Goal: Transaction & Acquisition: Download file/media

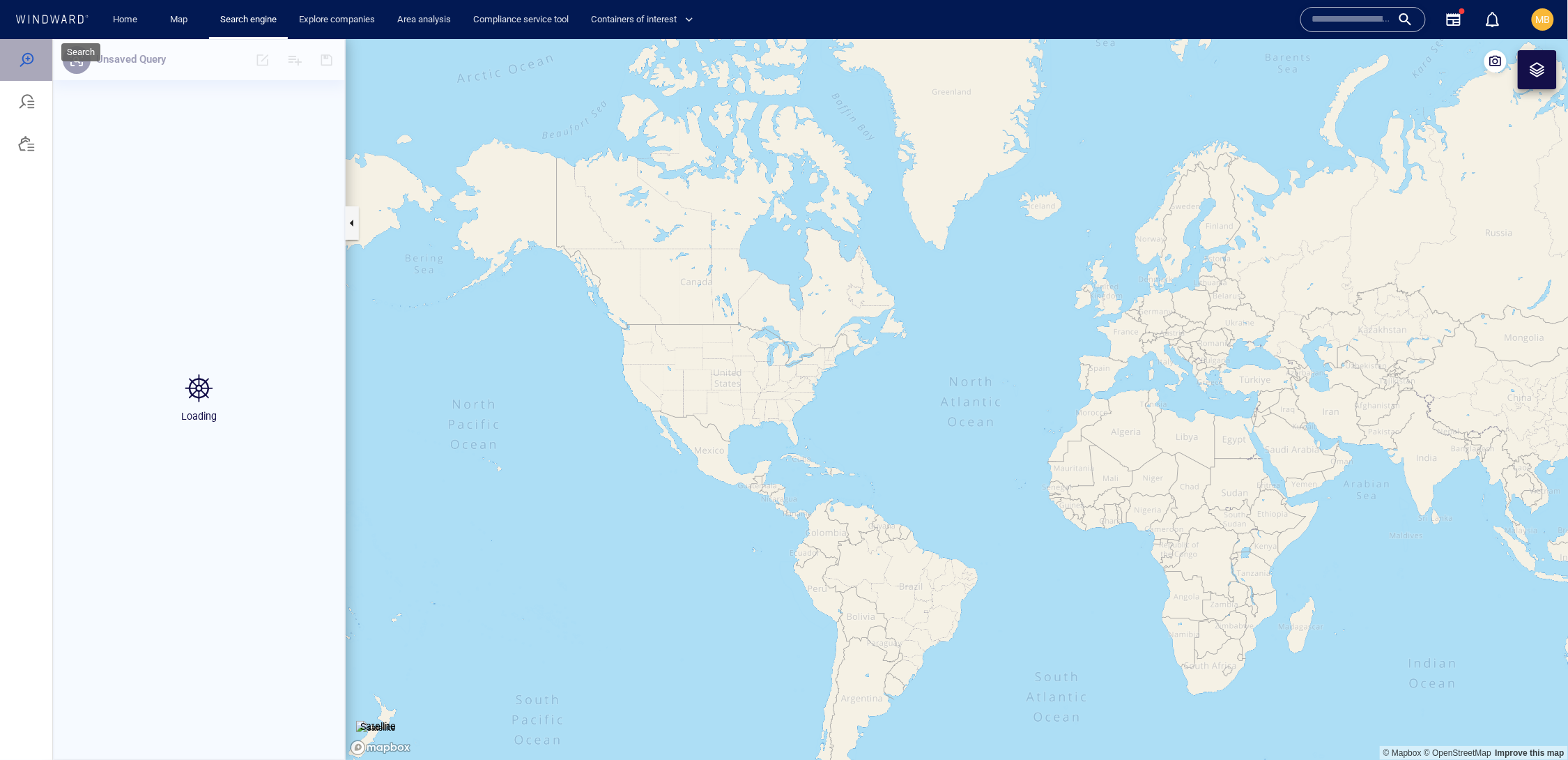
click at [28, 66] on div at bounding box center [26, 59] width 16 height 16
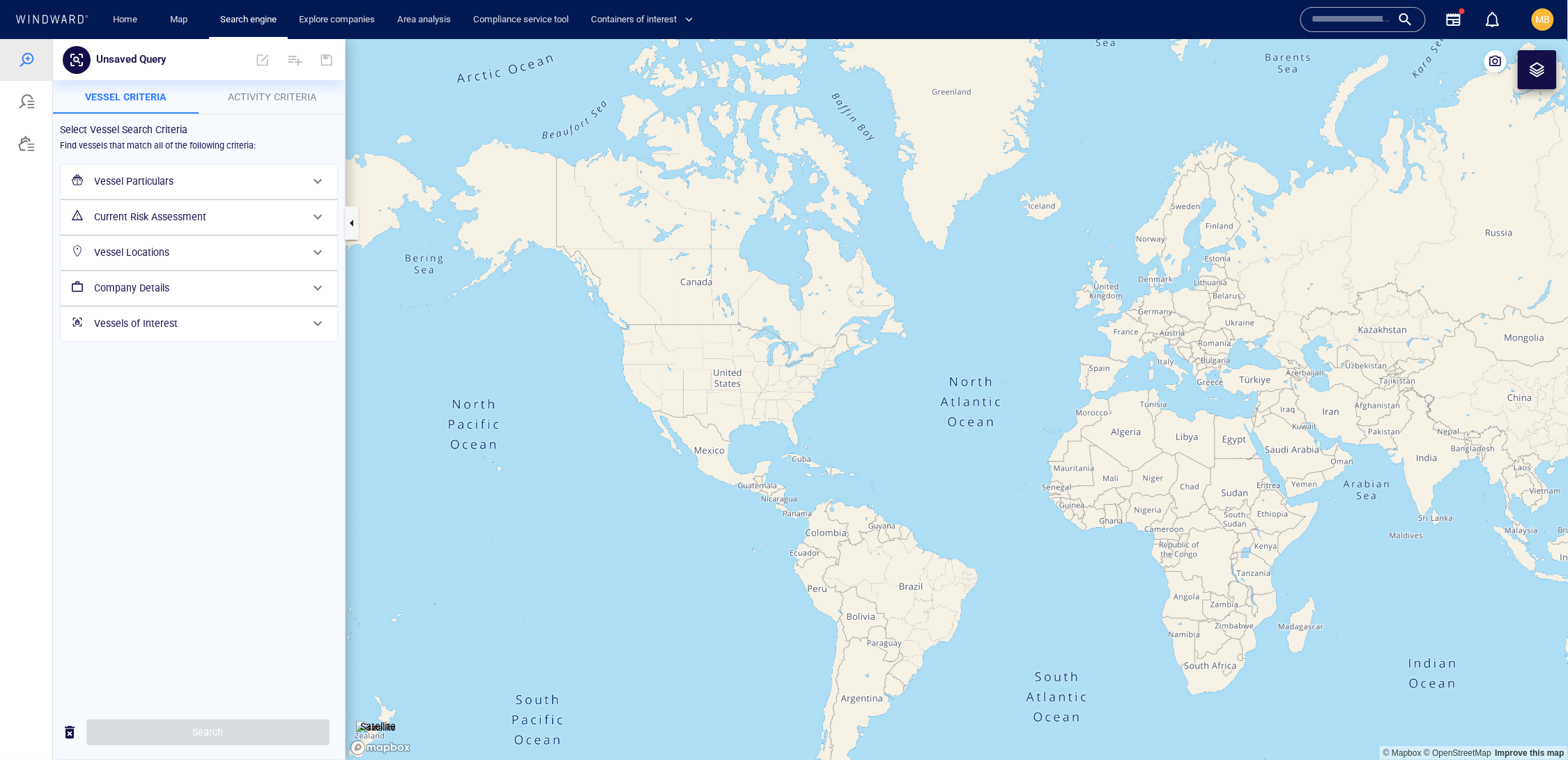
click at [227, 190] on h6 "Vessel Particulars" at bounding box center [197, 180] width 207 height 17
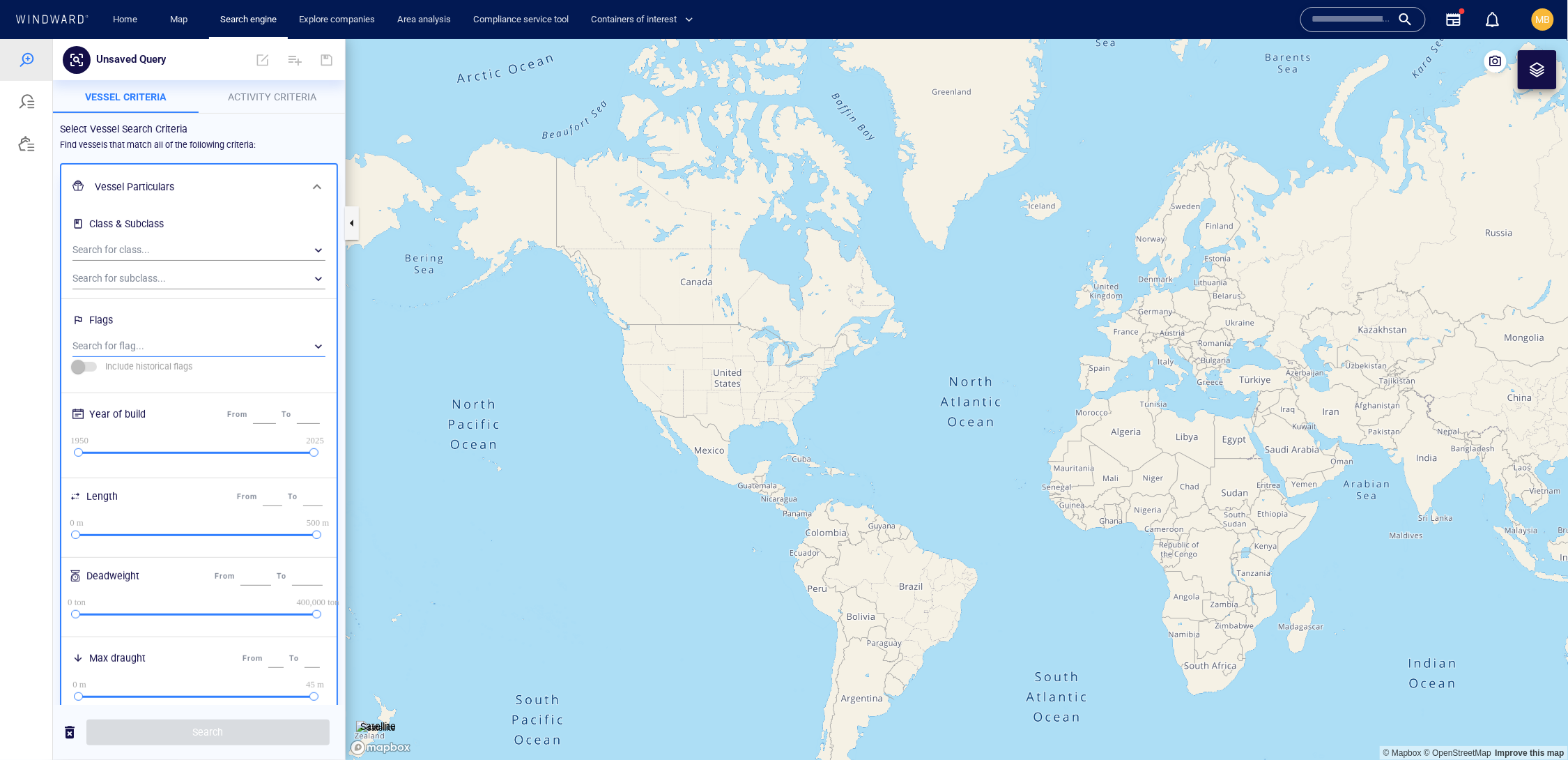
click at [186, 356] on div "​" at bounding box center [199, 346] width 253 height 21
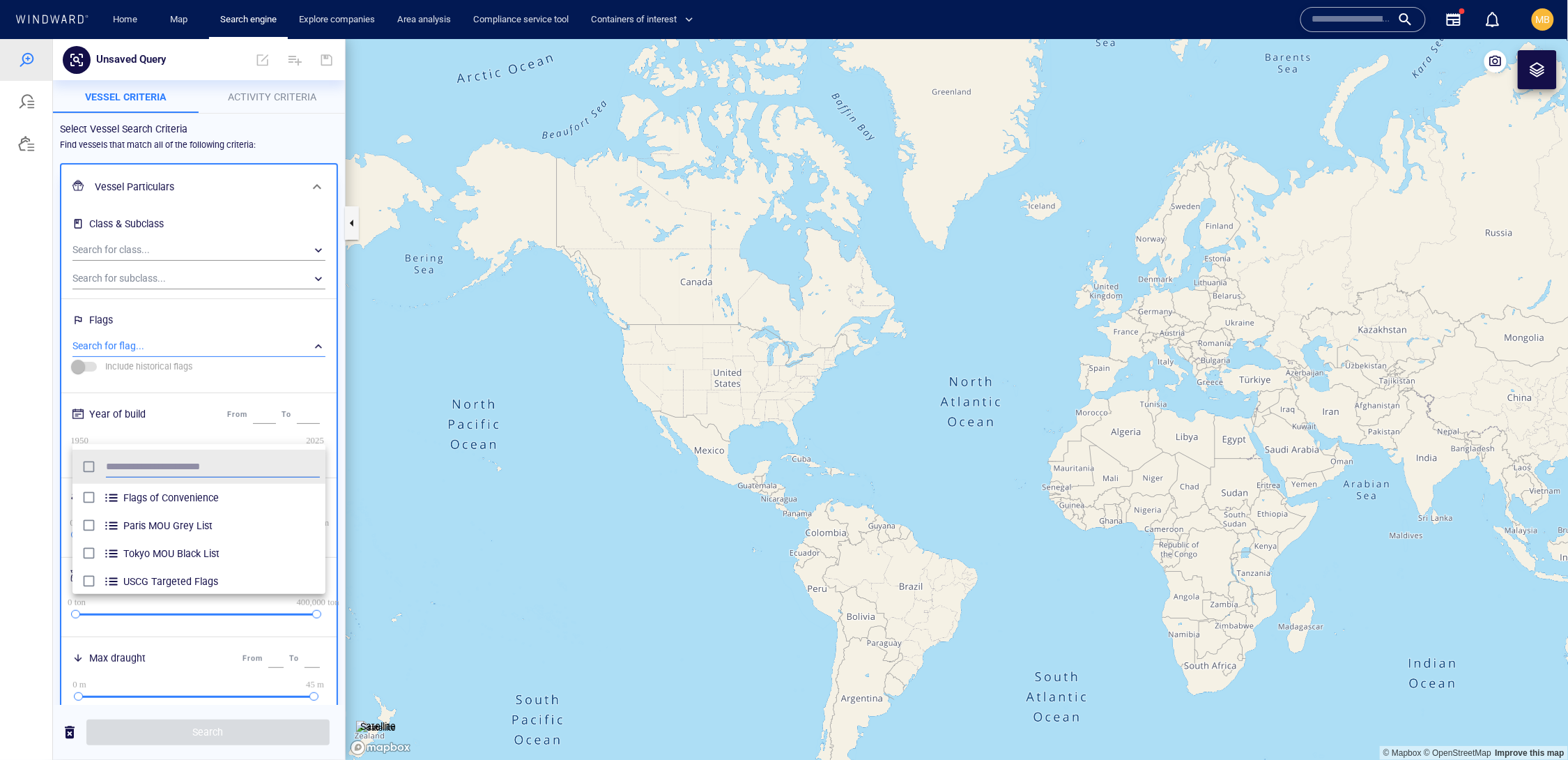
scroll to position [1, 1]
type input "****"
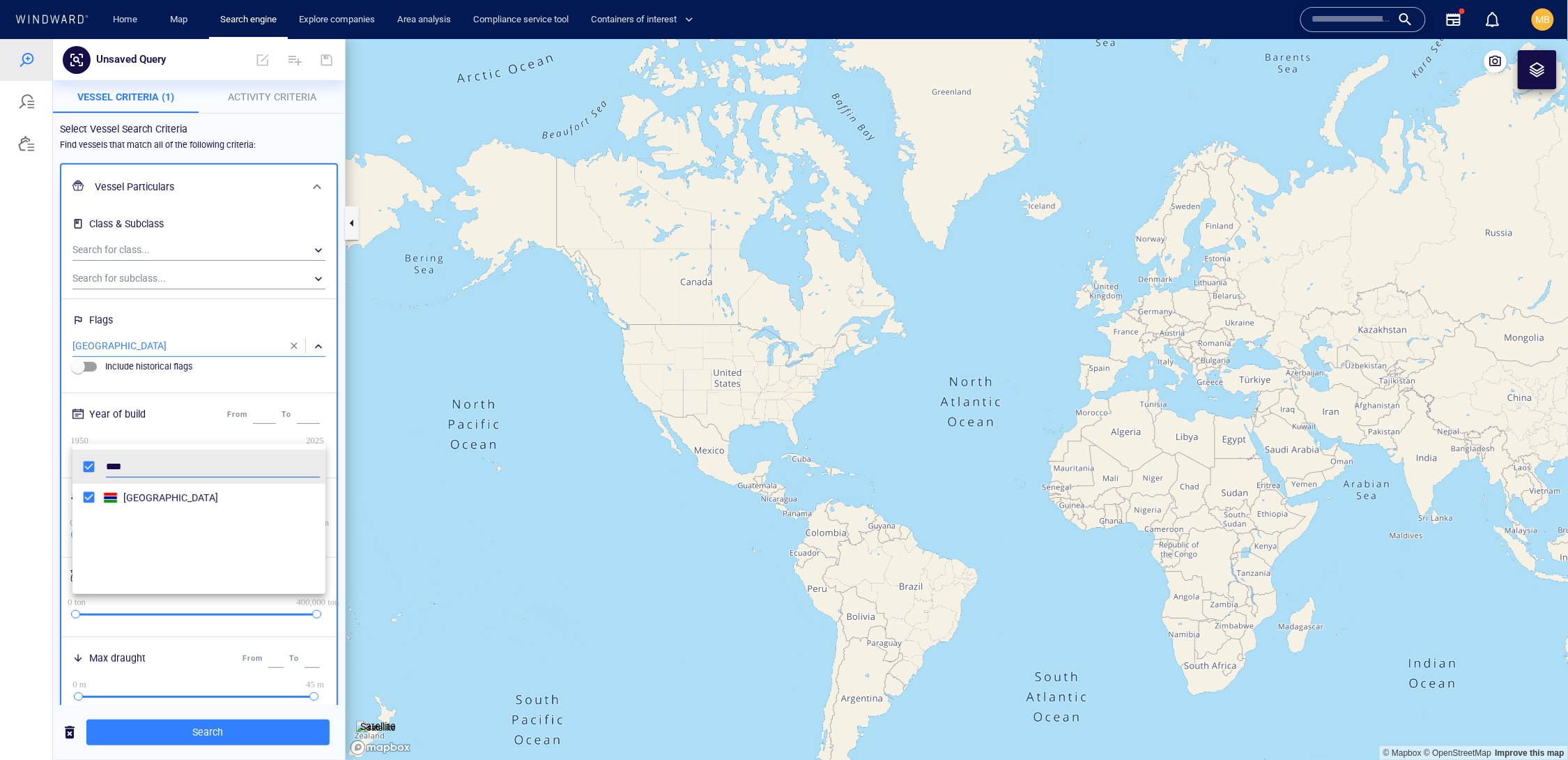
click at [214, 732] on div at bounding box center [784, 398] width 1568 height 721
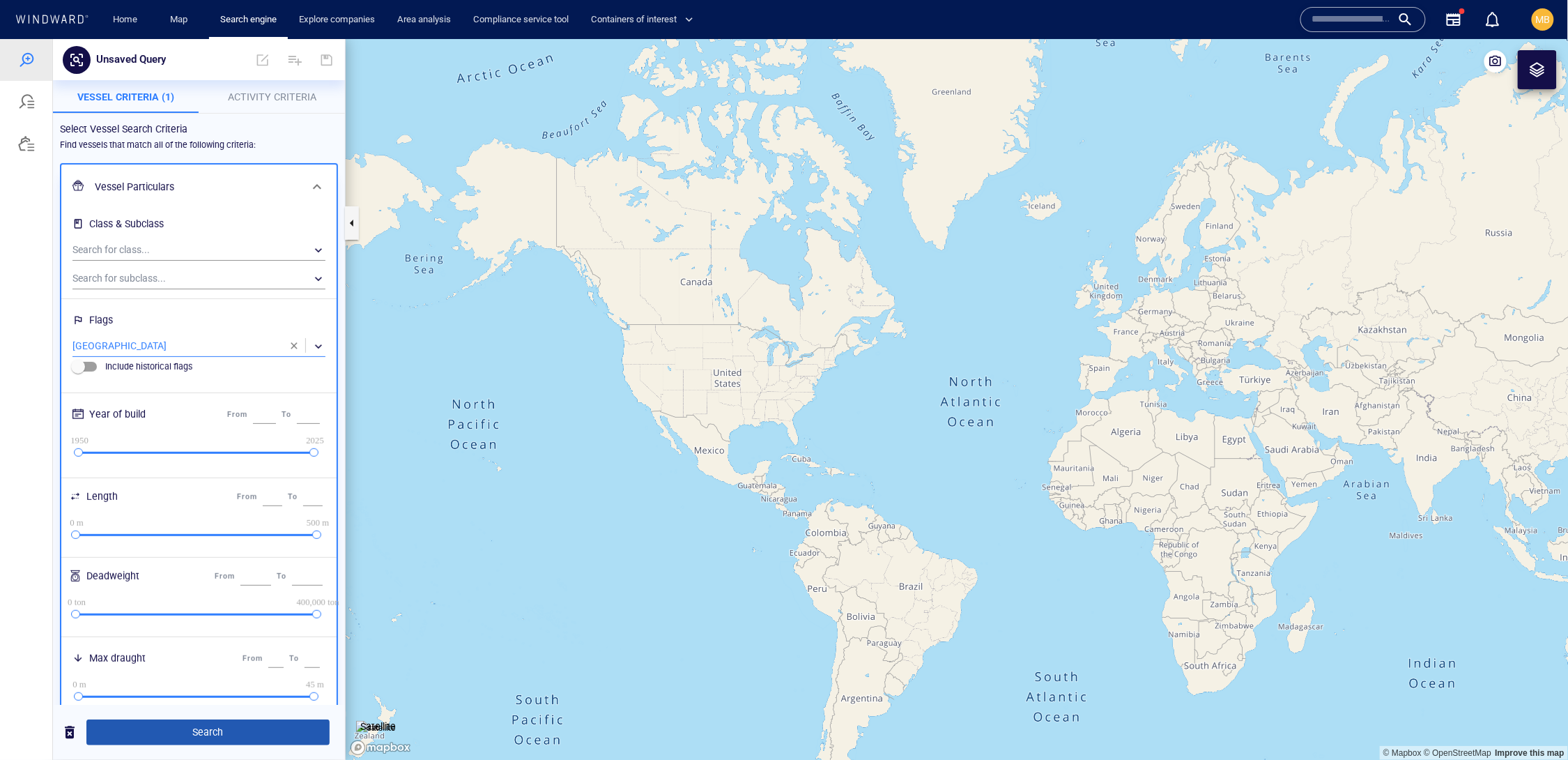
click at [206, 731] on span "Search" at bounding box center [208, 731] width 221 height 17
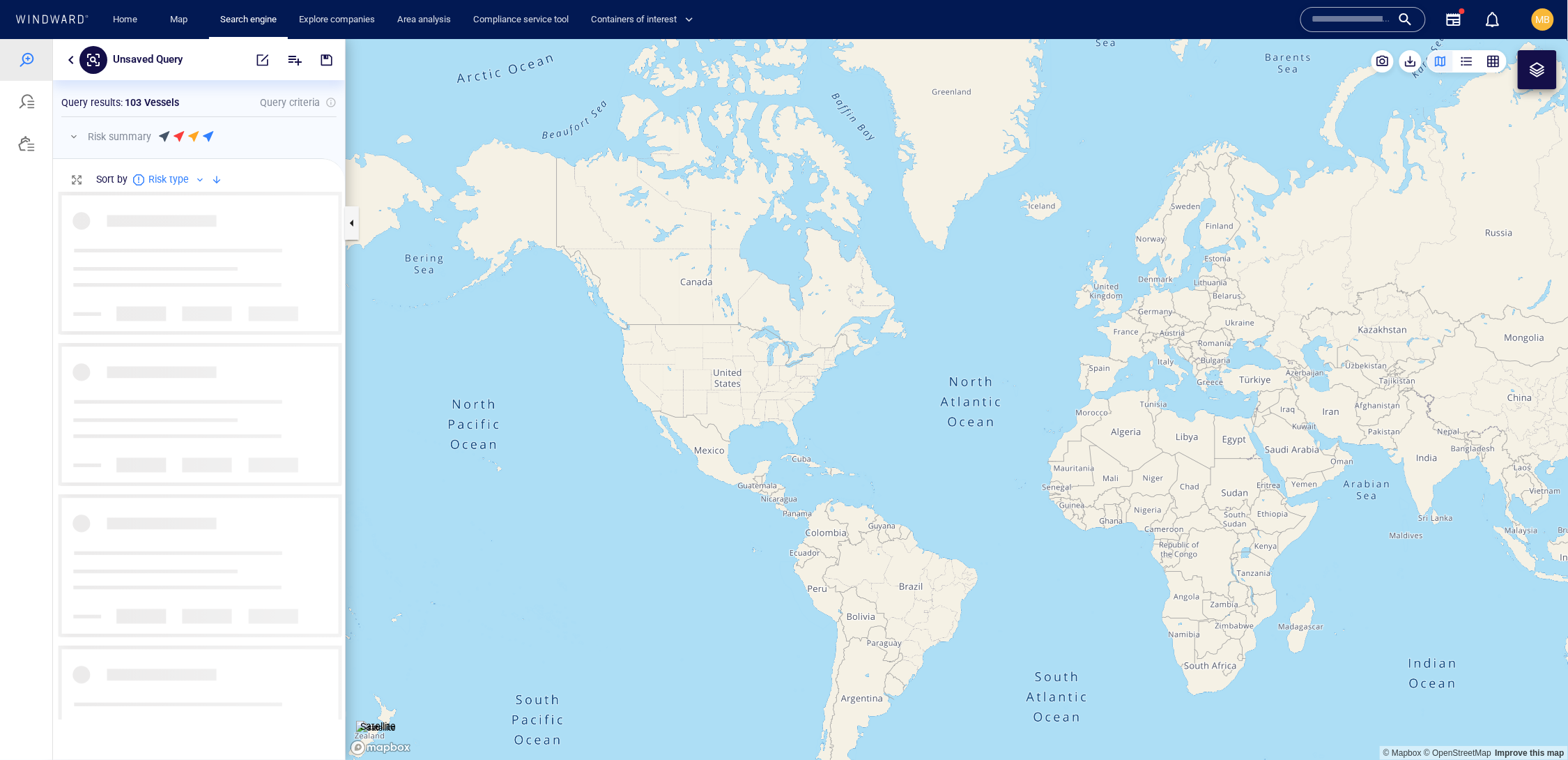
scroll to position [527, 291]
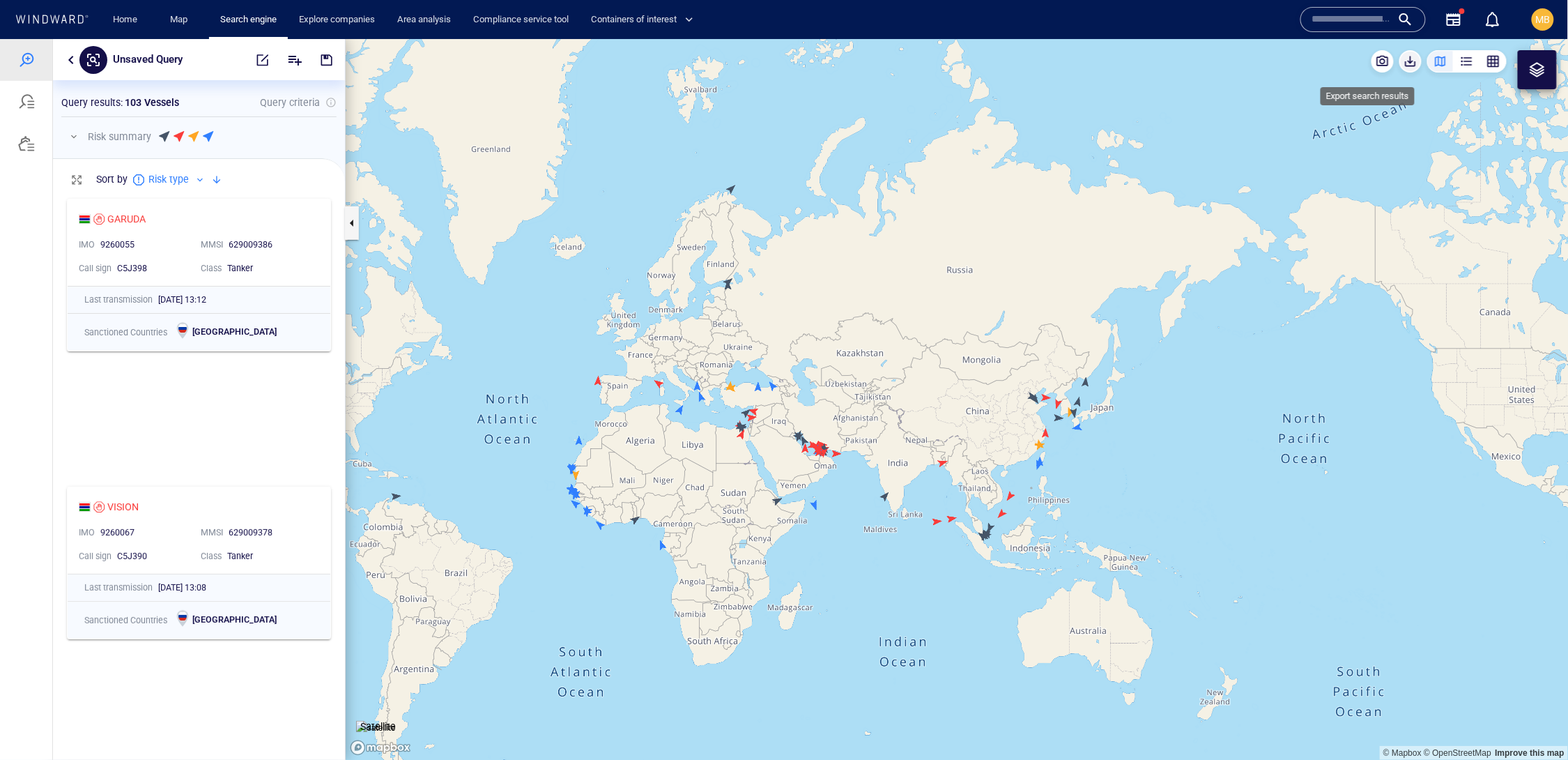
click at [1404, 61] on span "button" at bounding box center [1410, 61] width 14 height 14
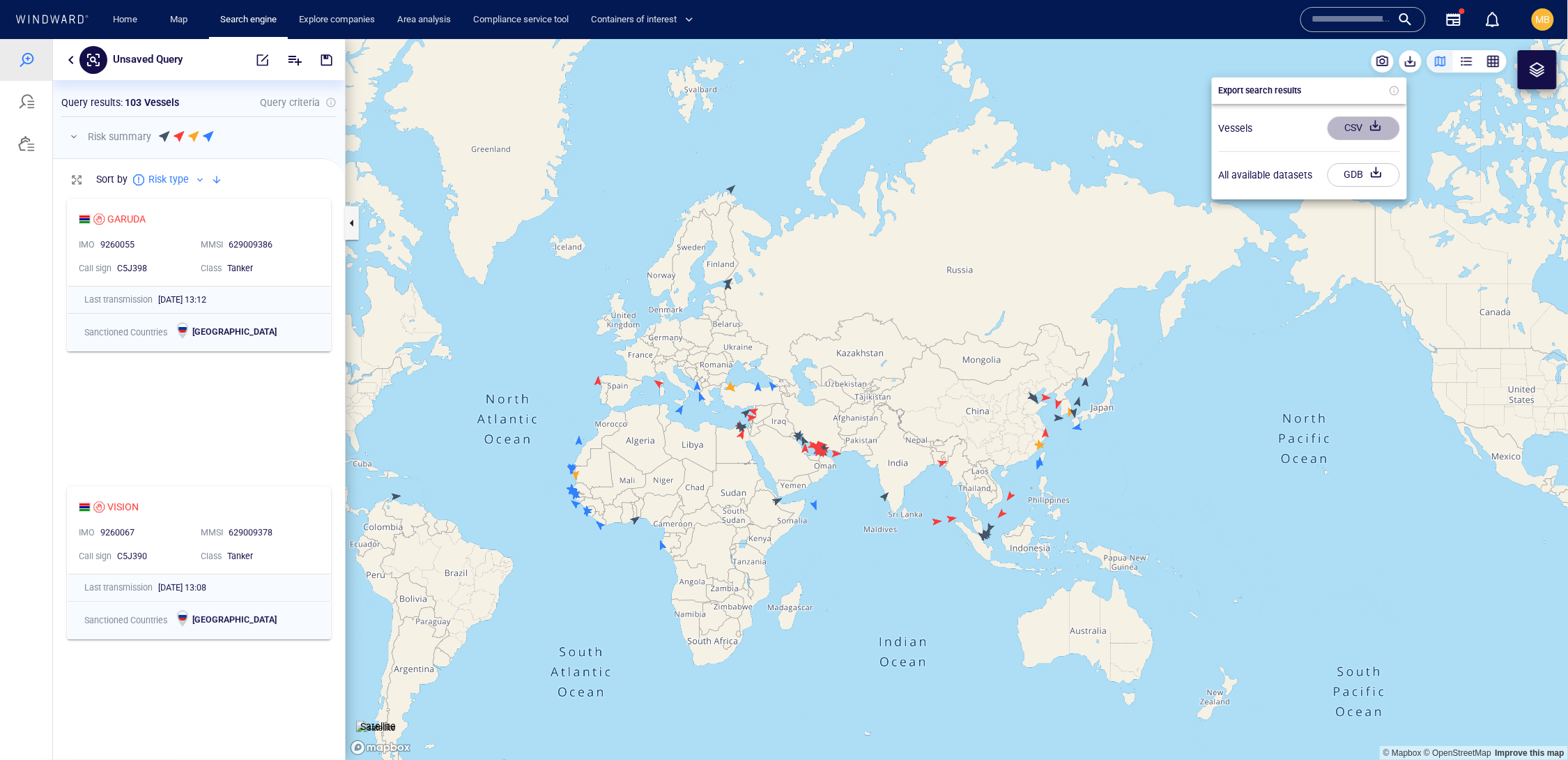
click at [1355, 128] on div "CSV" at bounding box center [1354, 127] width 24 height 23
drag, startPoint x: 421, startPoint y: 450, endPoint x: 603, endPoint y: 452, distance: 182.0
click at [603, 452] on div at bounding box center [784, 398] width 1568 height 721
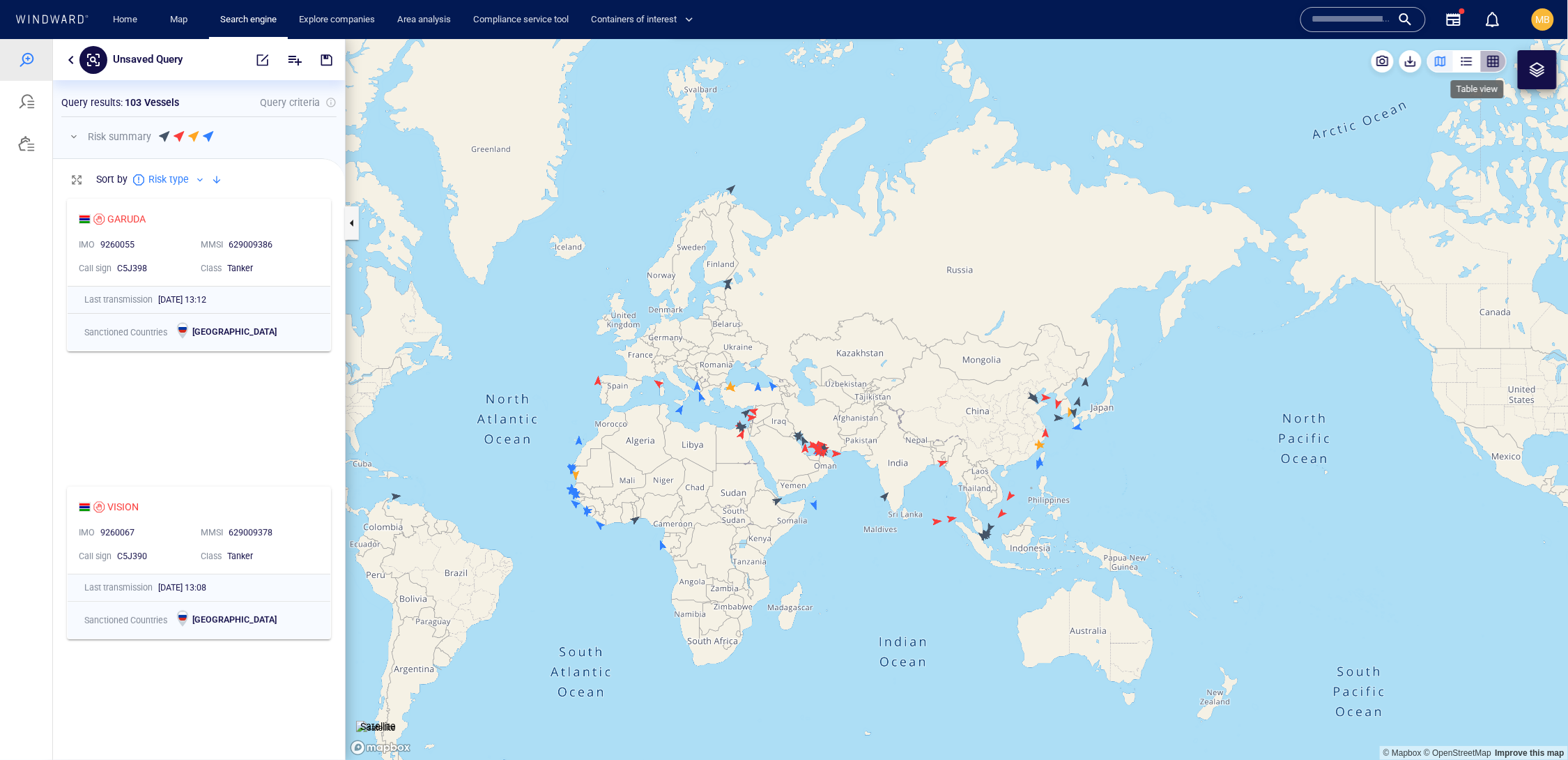
click at [1492, 58] on div "button" at bounding box center [1493, 61] width 14 height 14
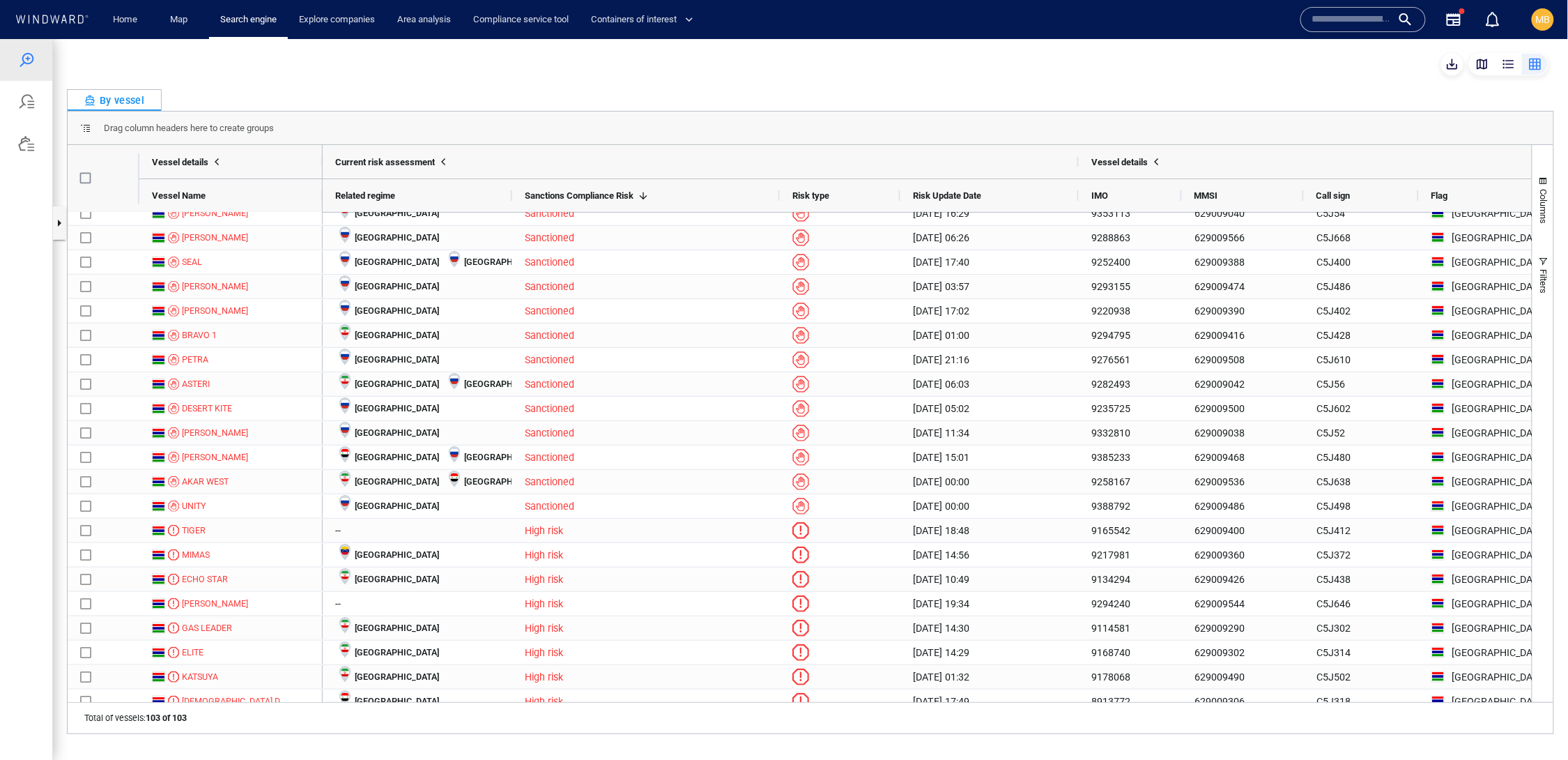
click at [1312, 16] on input "text" at bounding box center [1351, 20] width 79 height 21
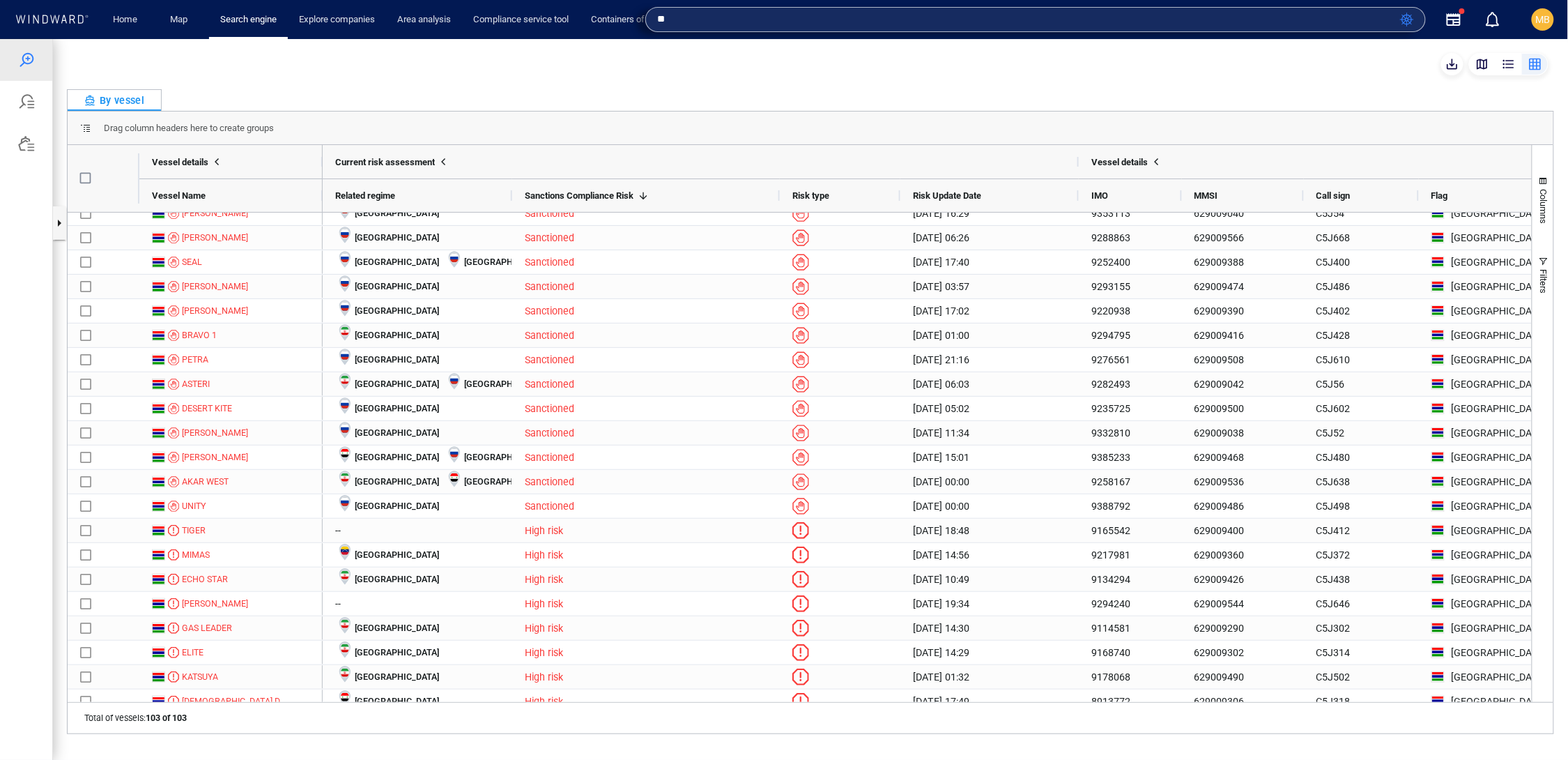
type input "*"
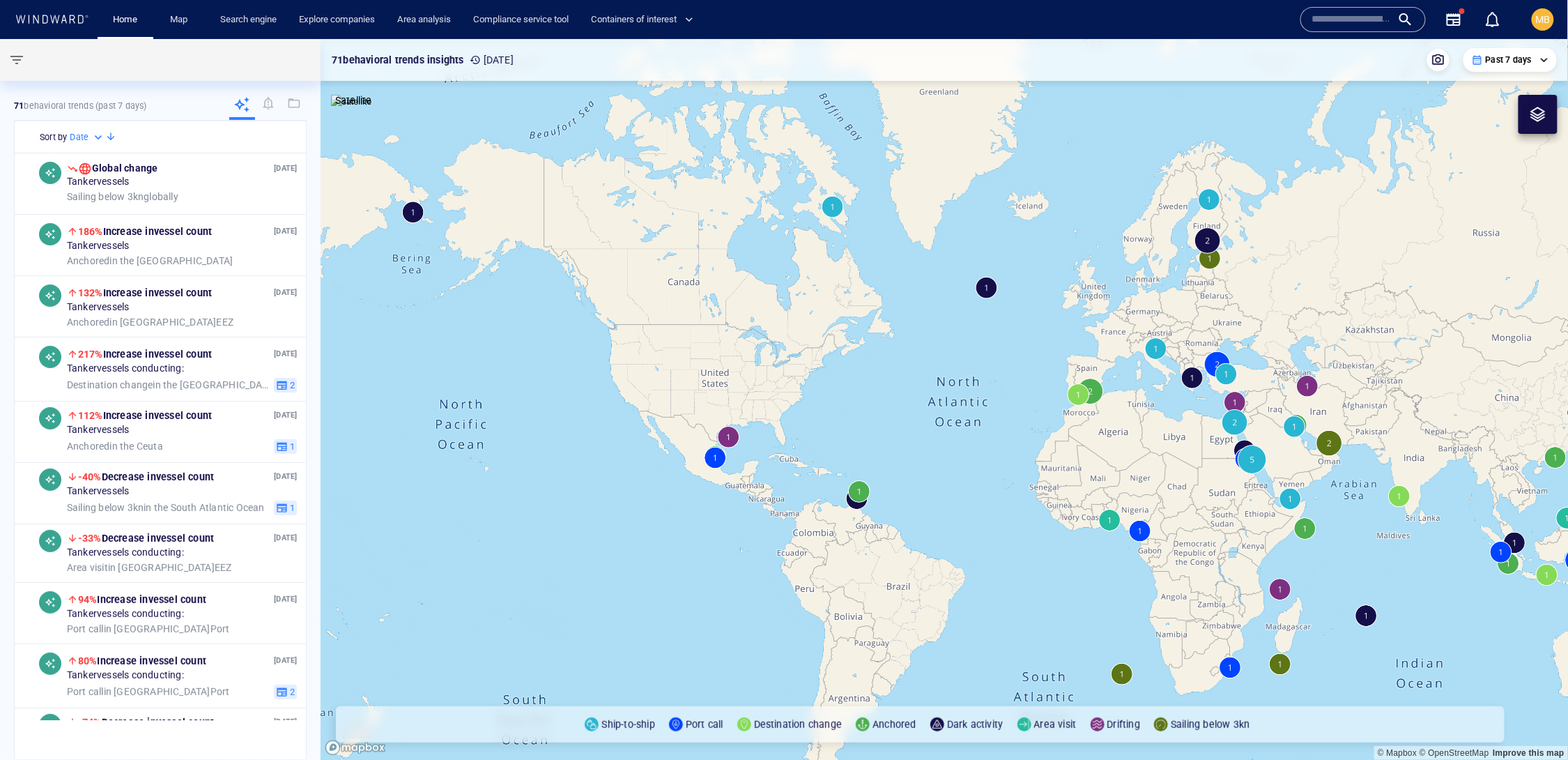
click at [1312, 17] on input "text" at bounding box center [1351, 20] width 79 height 21
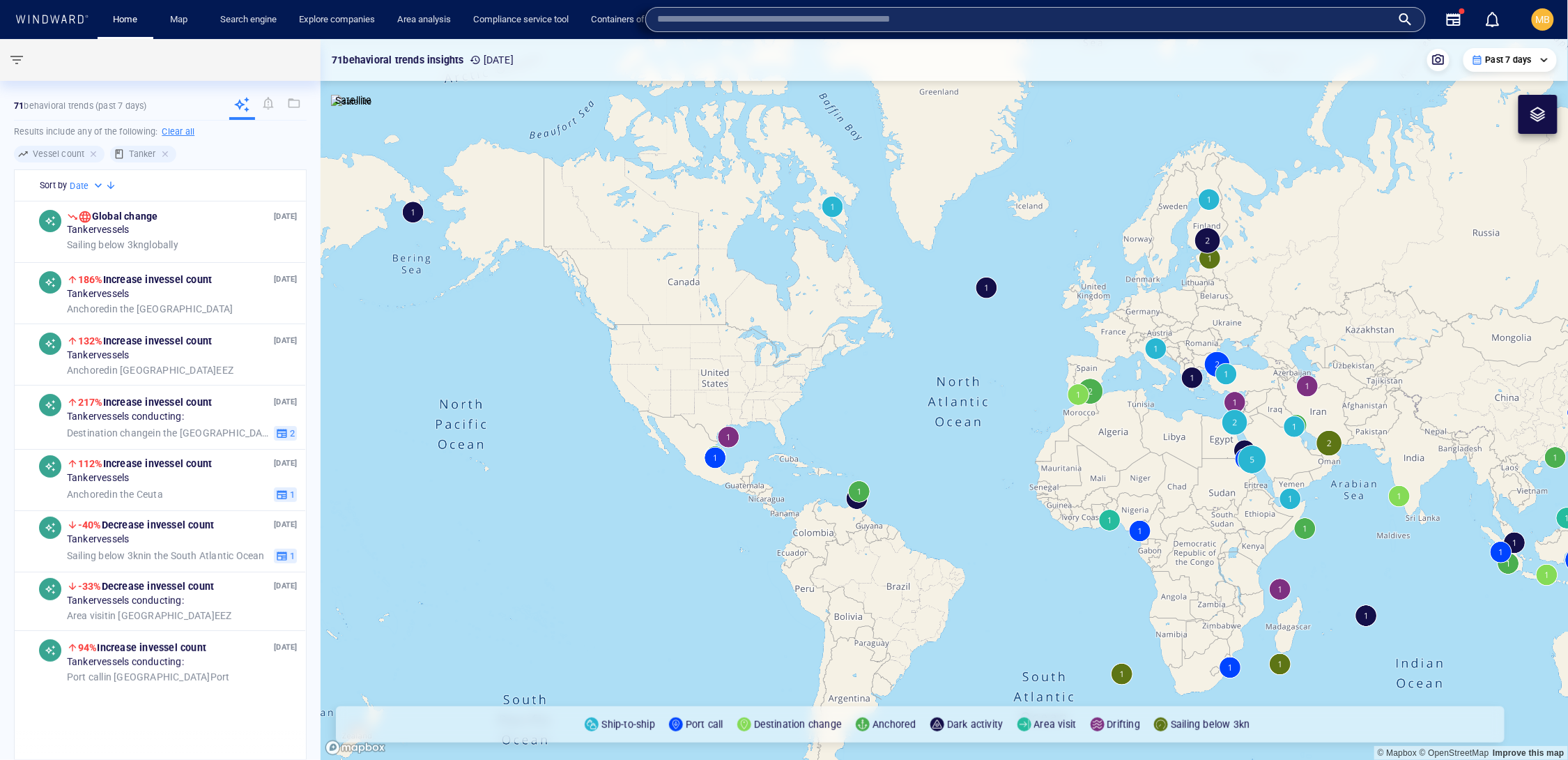
paste input "*******"
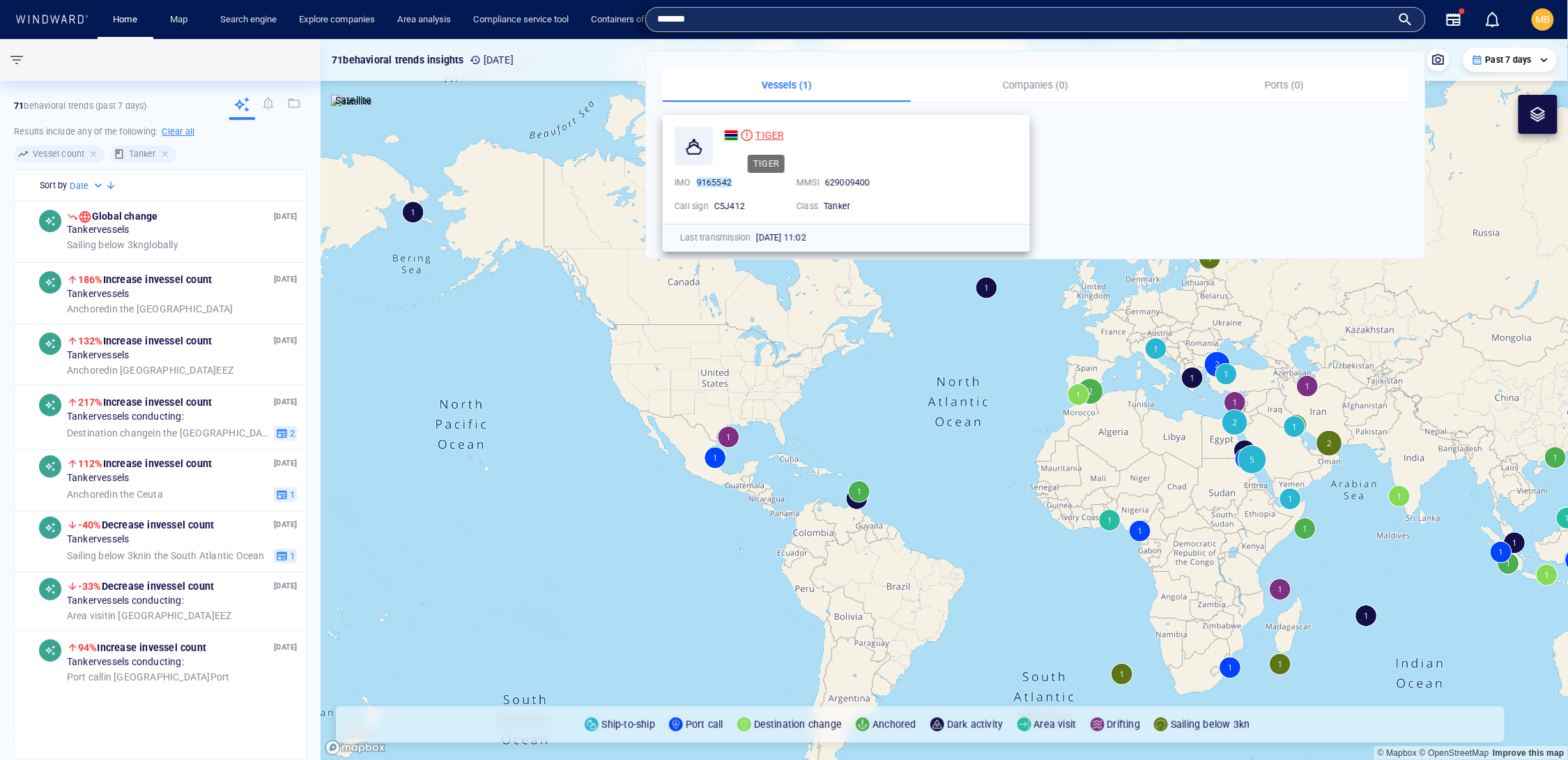
type input "*******"
click at [775, 131] on span "TIGER" at bounding box center [770, 135] width 29 height 11
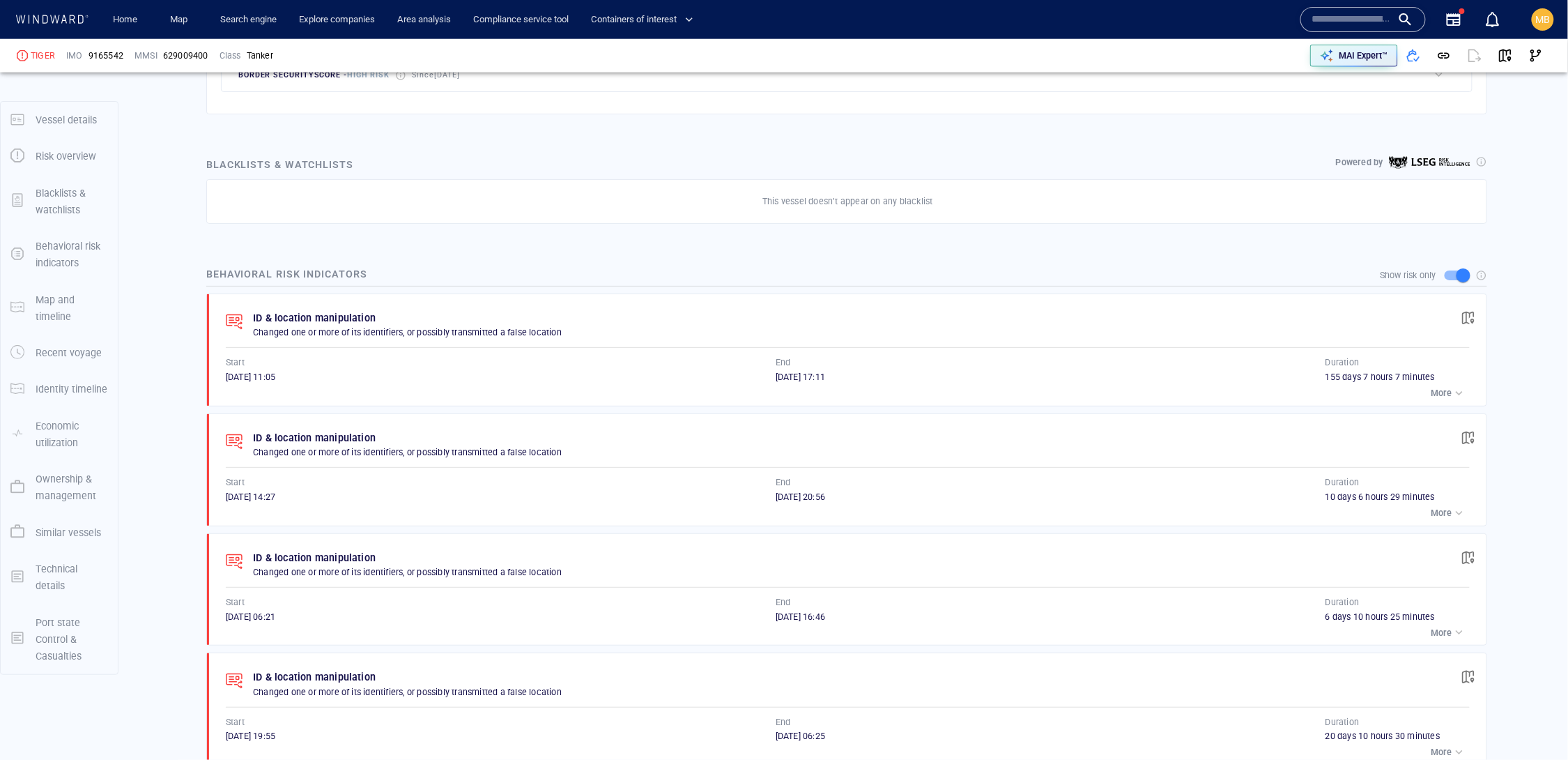
scroll to position [614, 0]
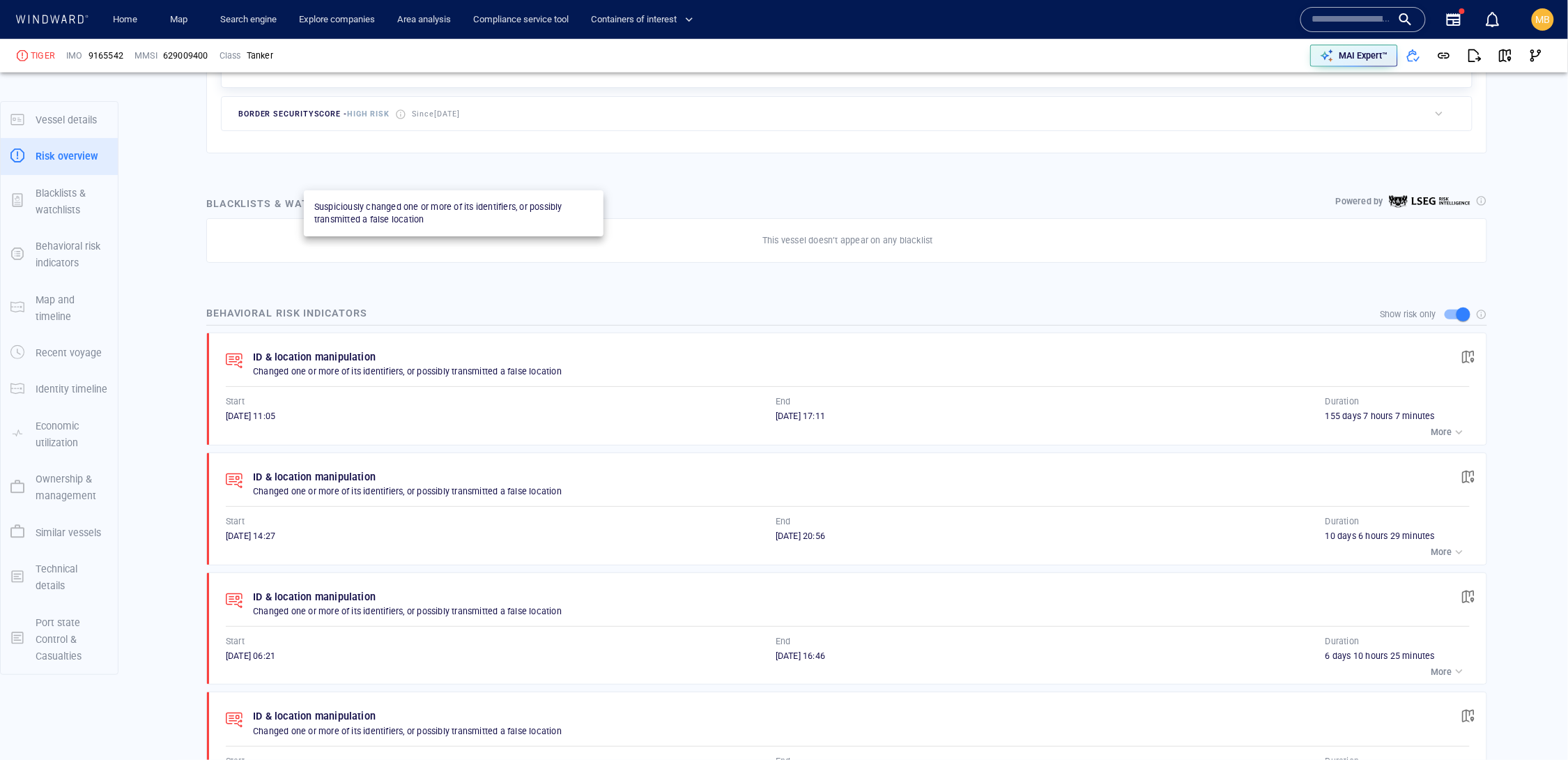
click at [459, 31] on span "ID & location manipulation" at bounding box center [411, 26] width 95 height 9
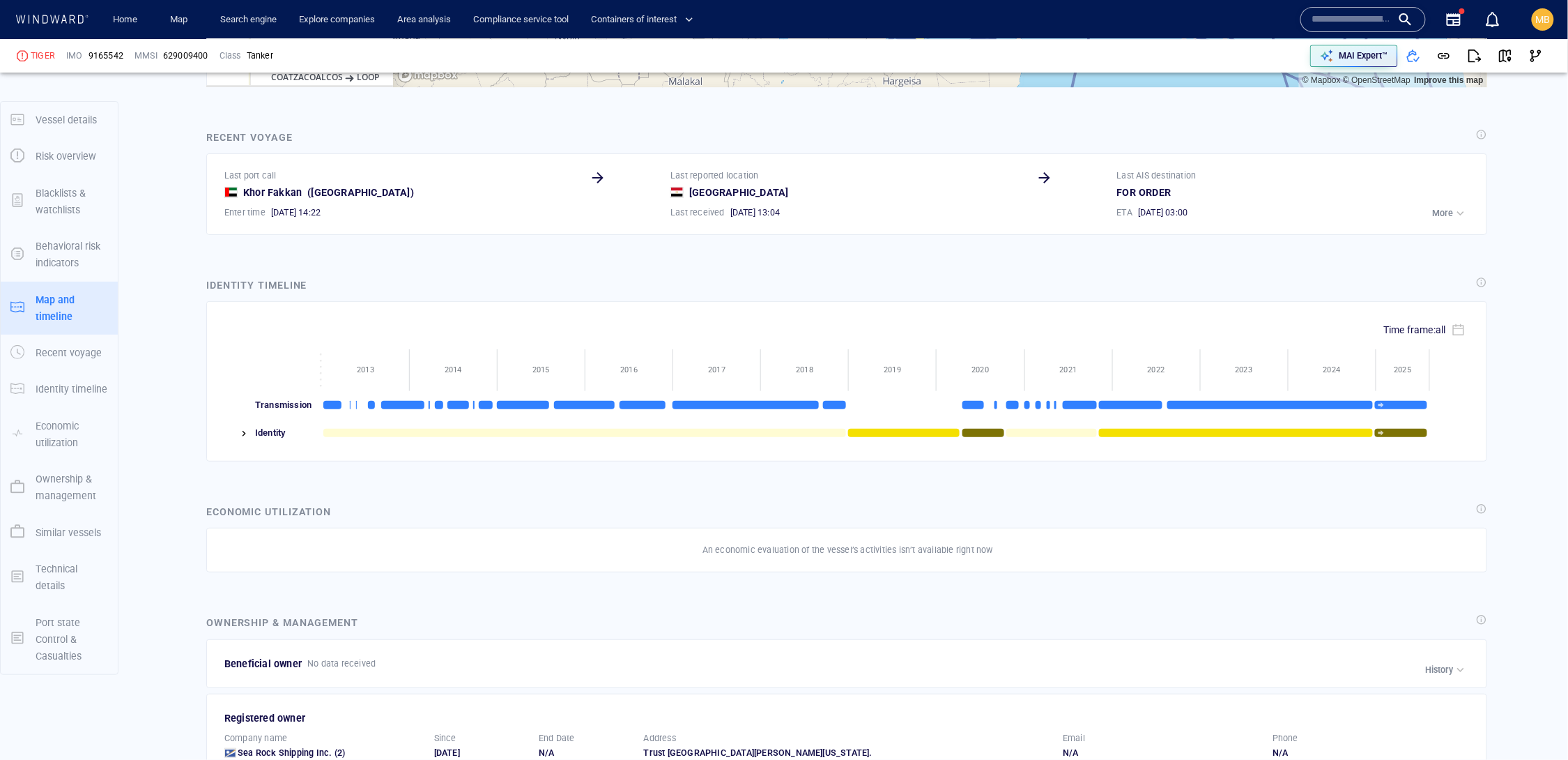
scroll to position [1824, 0]
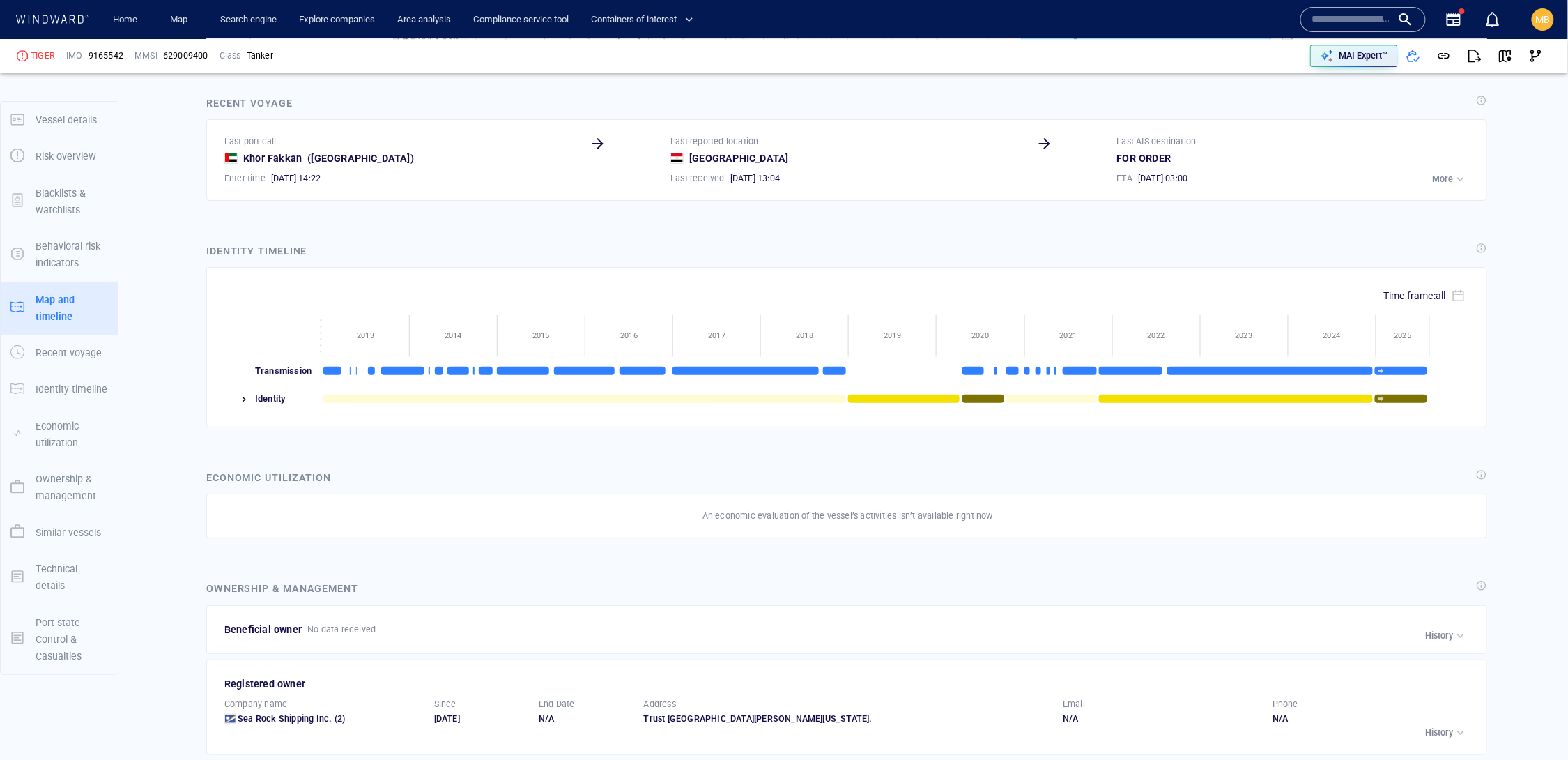
scroll to position [798, 0]
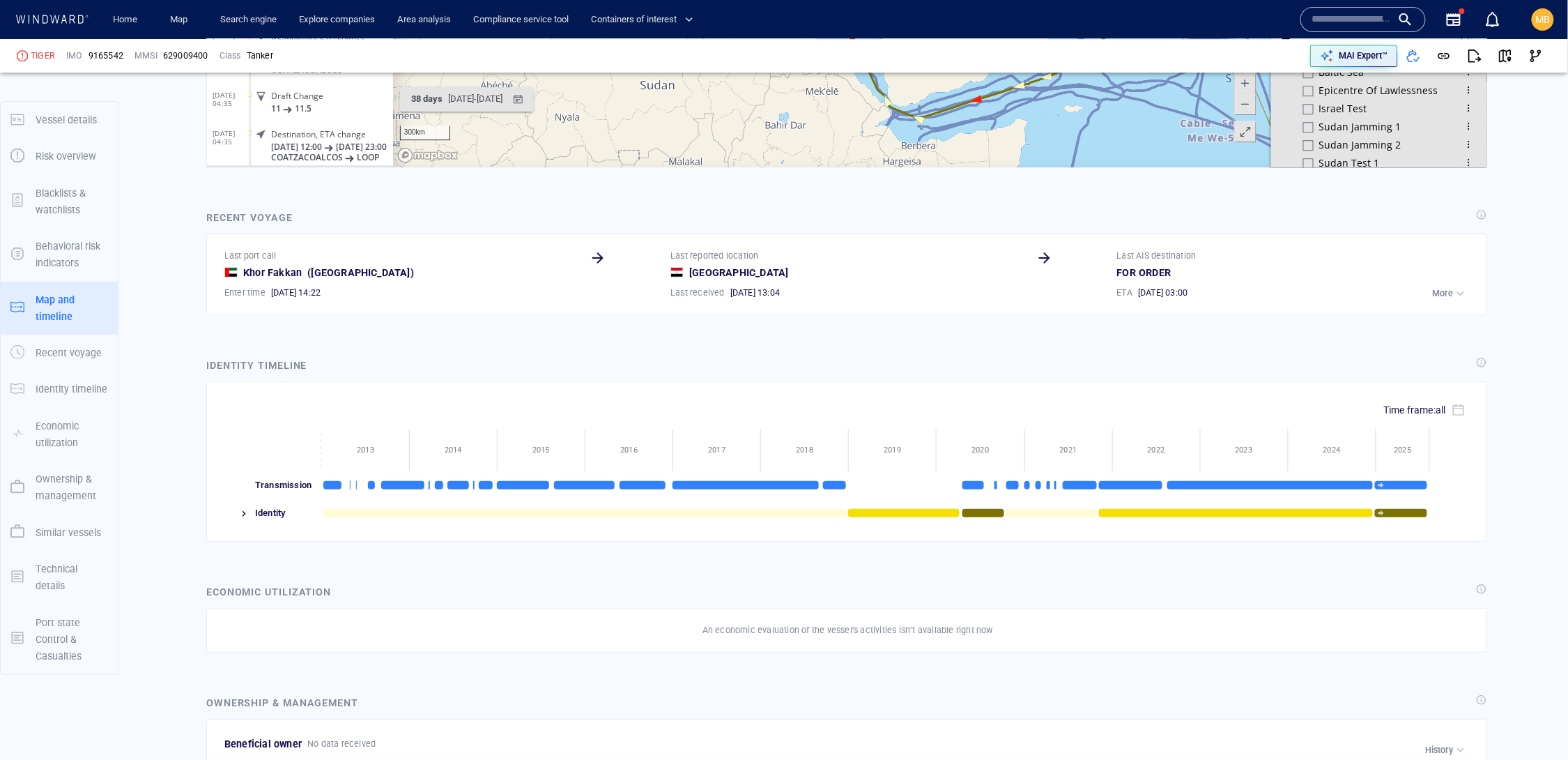
scroll to position [1680, 0]
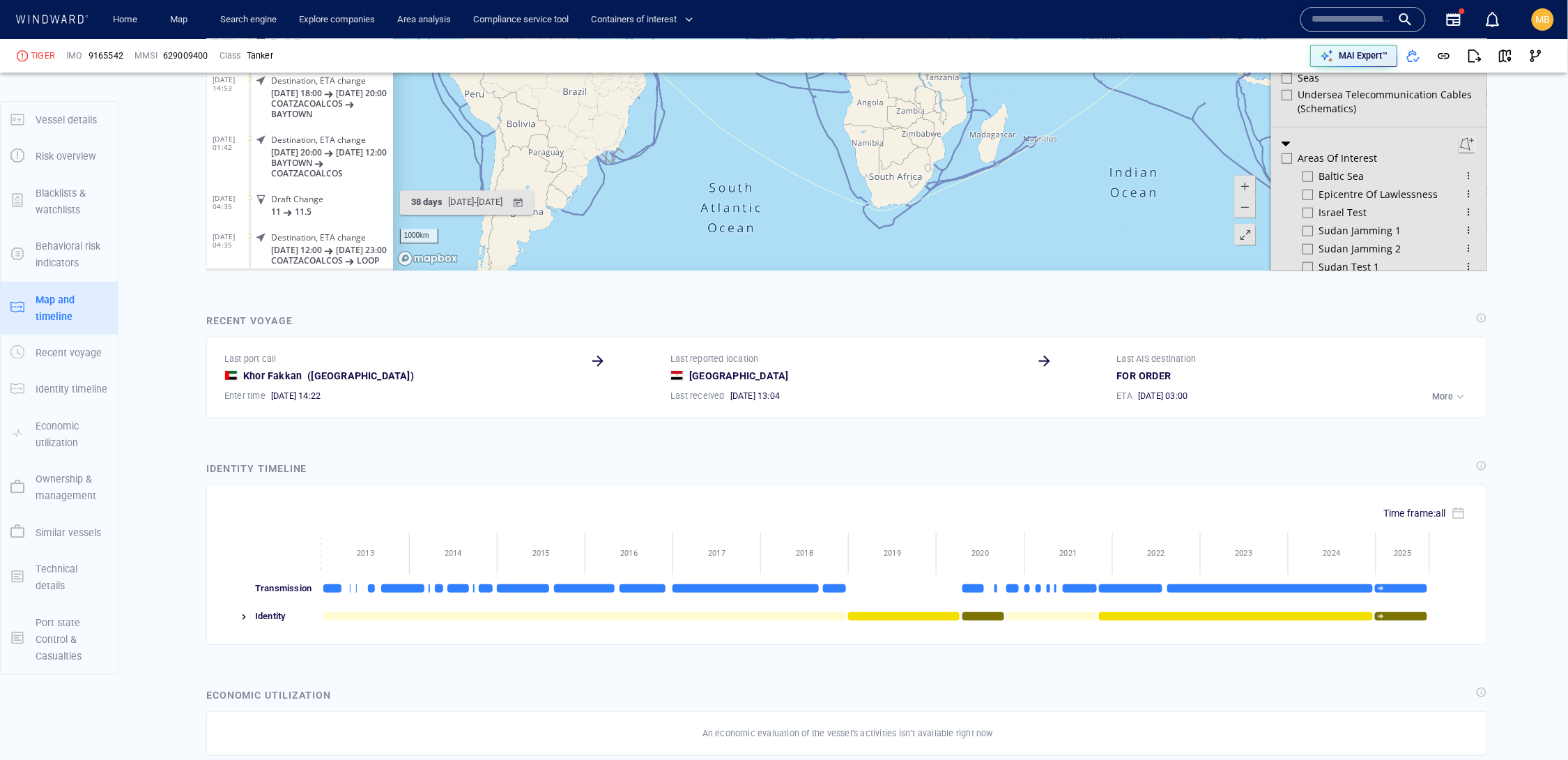
drag, startPoint x: 1107, startPoint y: -30, endPoint x: 984, endPoint y: -30, distance: 123.0
click at [985, 0] on canvas "Map" at bounding box center [940, 54] width 1095 height 432
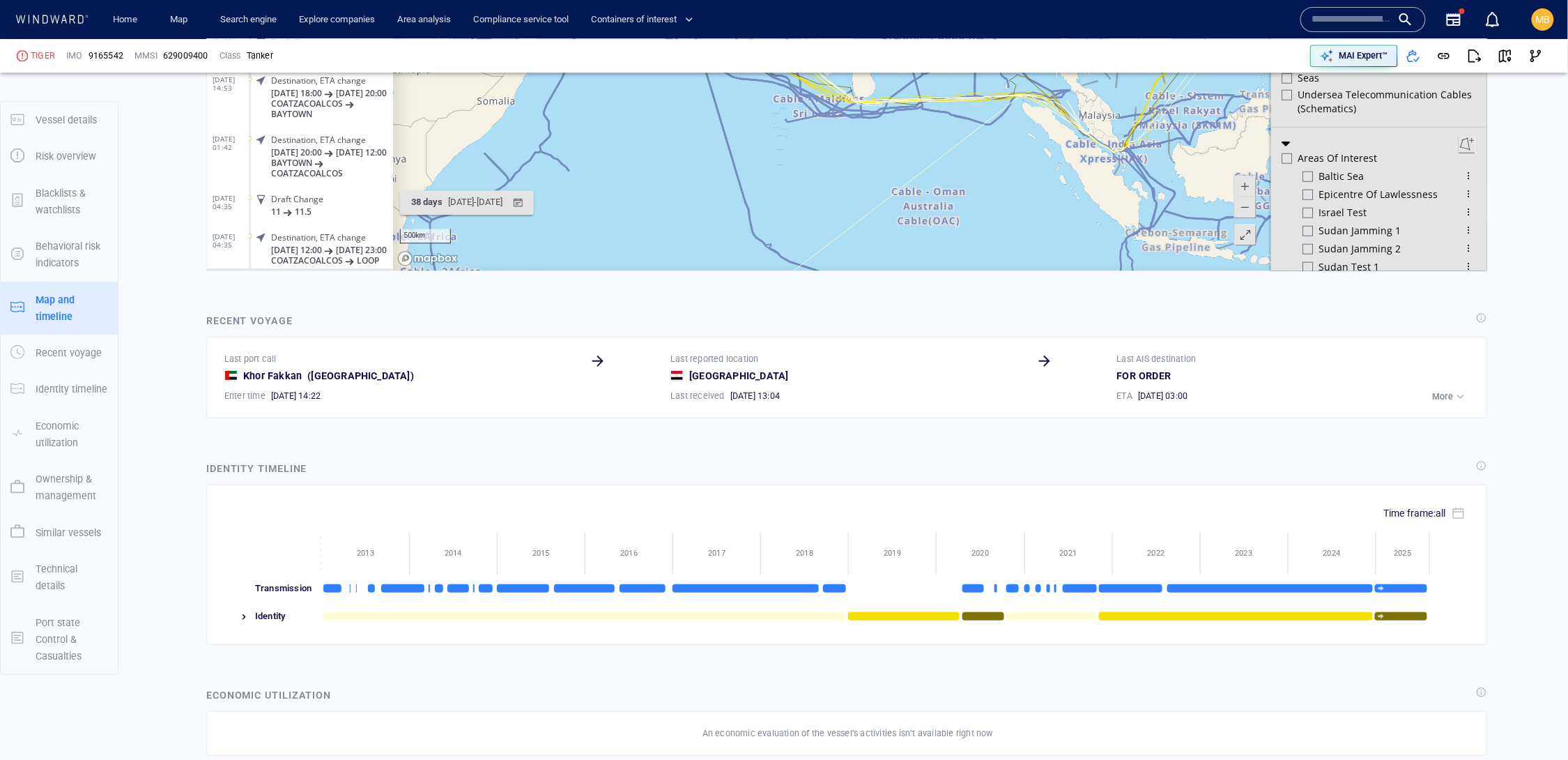
drag, startPoint x: 672, startPoint y: 32, endPoint x: 710, endPoint y: 101, distance: 78.8
click at [710, 101] on canvas "Map" at bounding box center [940, 54] width 1095 height 432
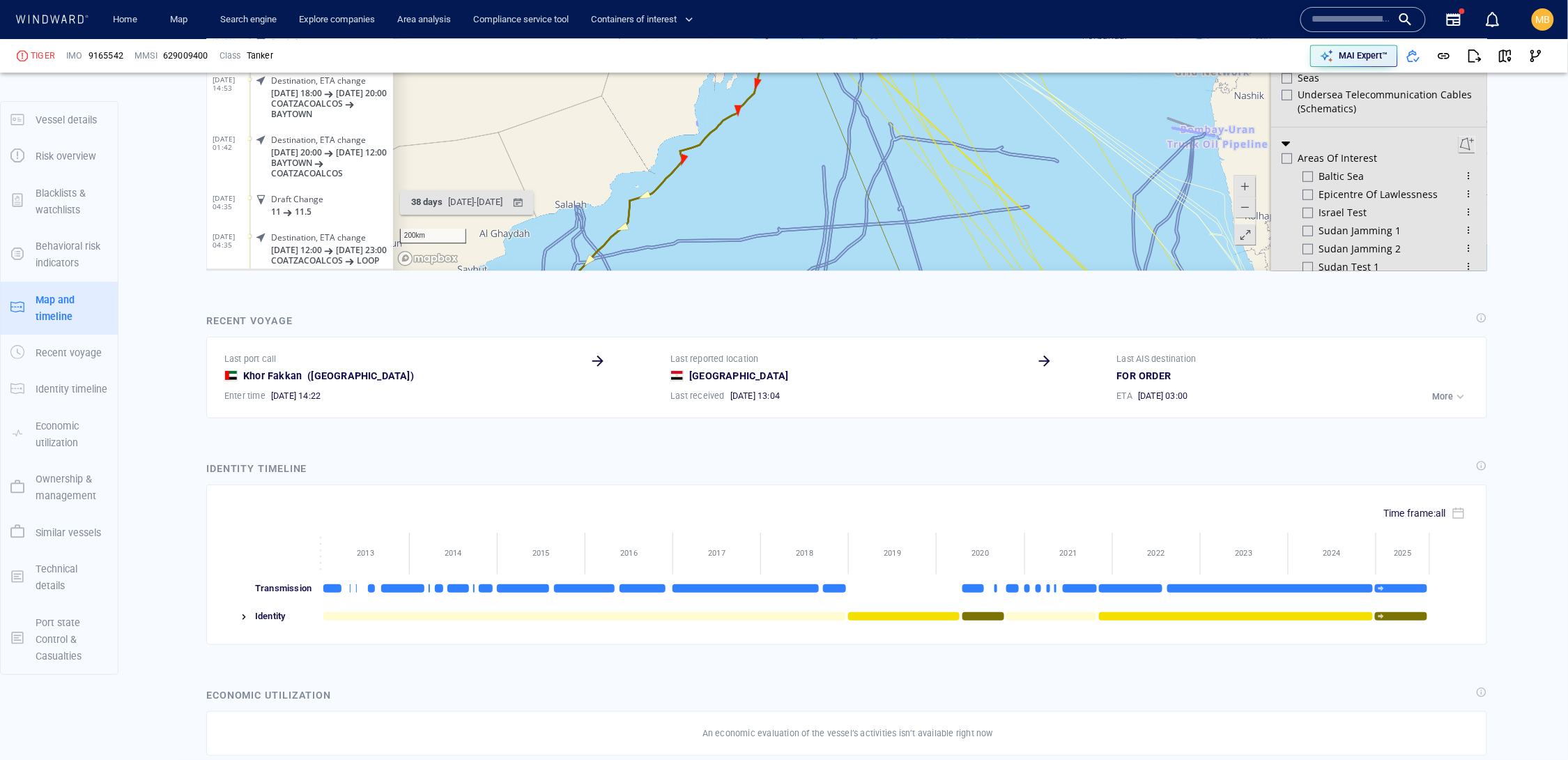
drag, startPoint x: 672, startPoint y: 26, endPoint x: 842, endPoint y: 124, distance: 196.2
click at [842, 124] on canvas "Map" at bounding box center [940, 54] width 1095 height 432
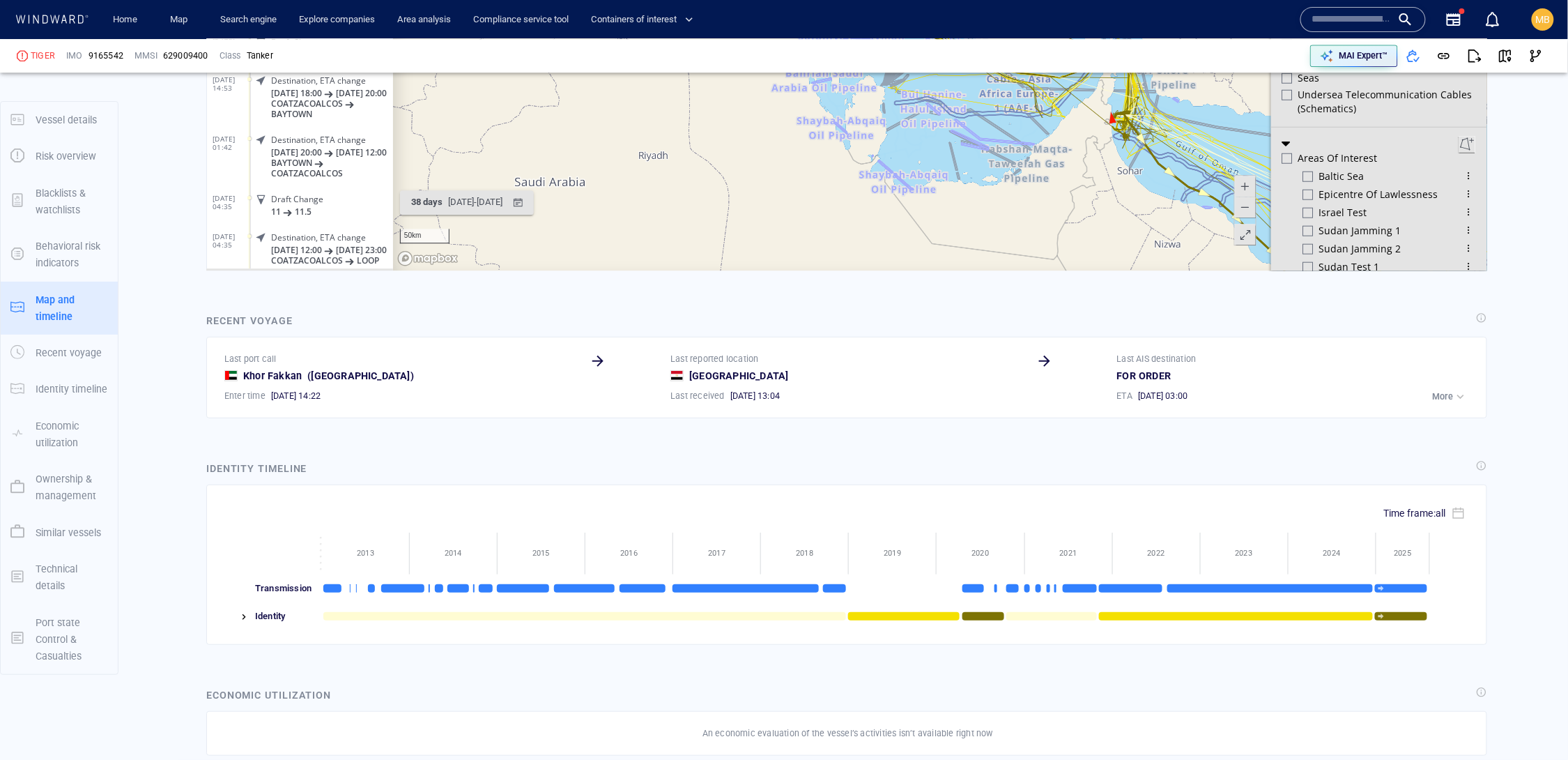
drag, startPoint x: 839, startPoint y: -45, endPoint x: 836, endPoint y: 106, distance: 151.0
click at [836, 106] on canvas "Map" at bounding box center [940, 54] width 1095 height 432
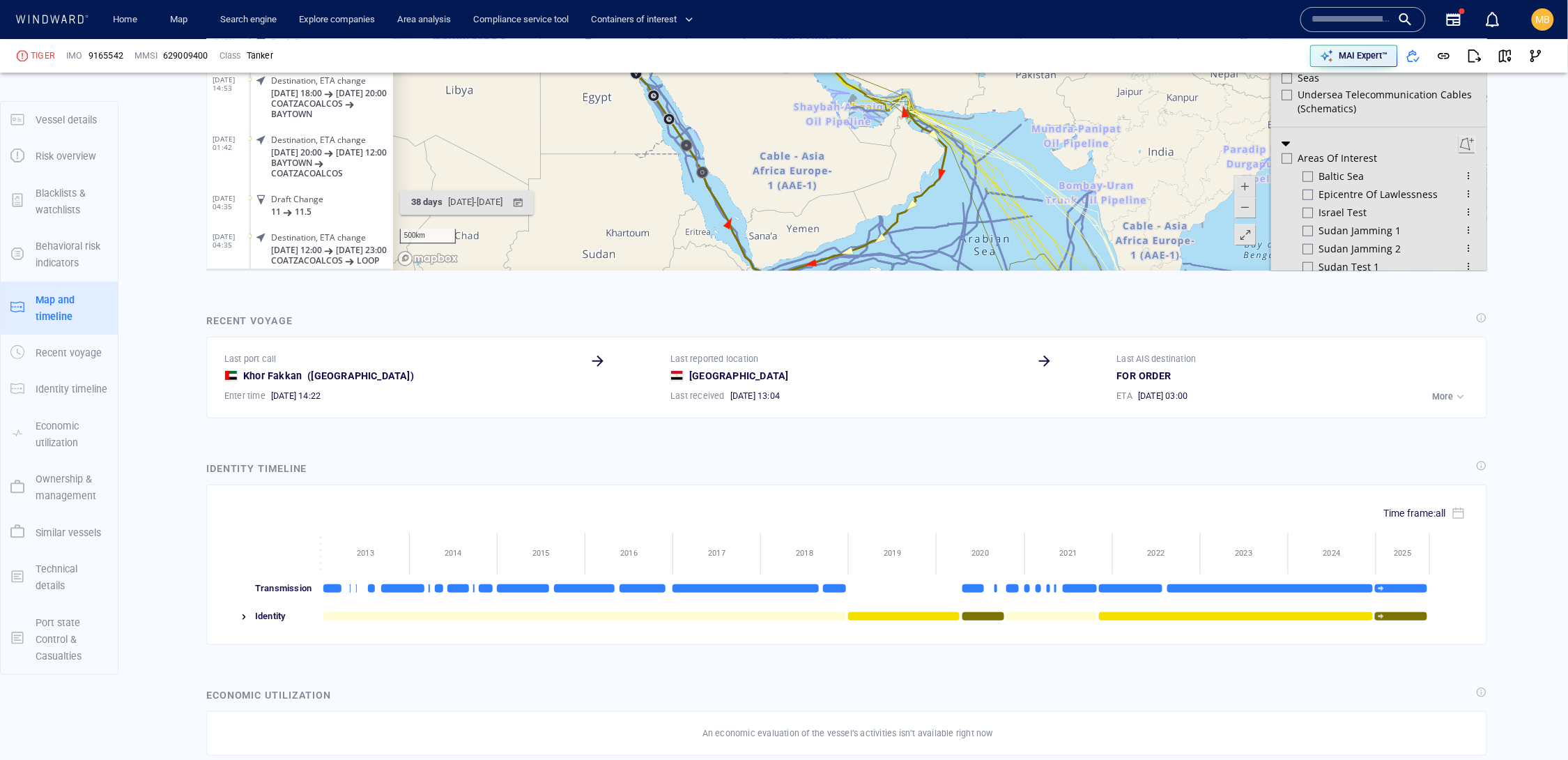
drag, startPoint x: 954, startPoint y: 112, endPoint x: 936, endPoint y: -5, distance: 118.4
click at [936, 0] on canvas "Map" at bounding box center [940, 54] width 1095 height 432
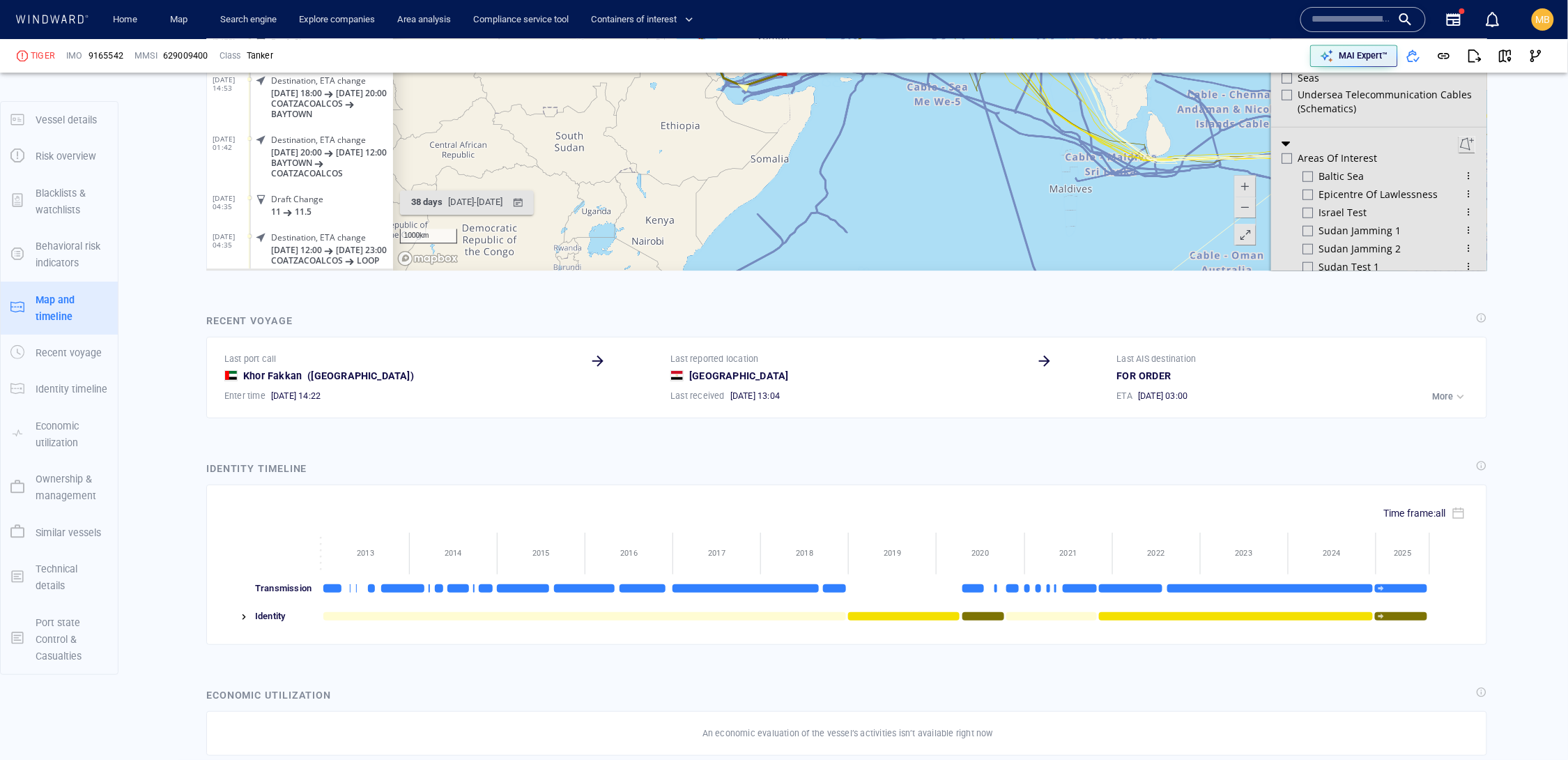
drag, startPoint x: 987, startPoint y: 34, endPoint x: 851, endPoint y: 31, distance: 136.0
click at [851, 31] on canvas "Map" at bounding box center [940, 54] width 1095 height 432
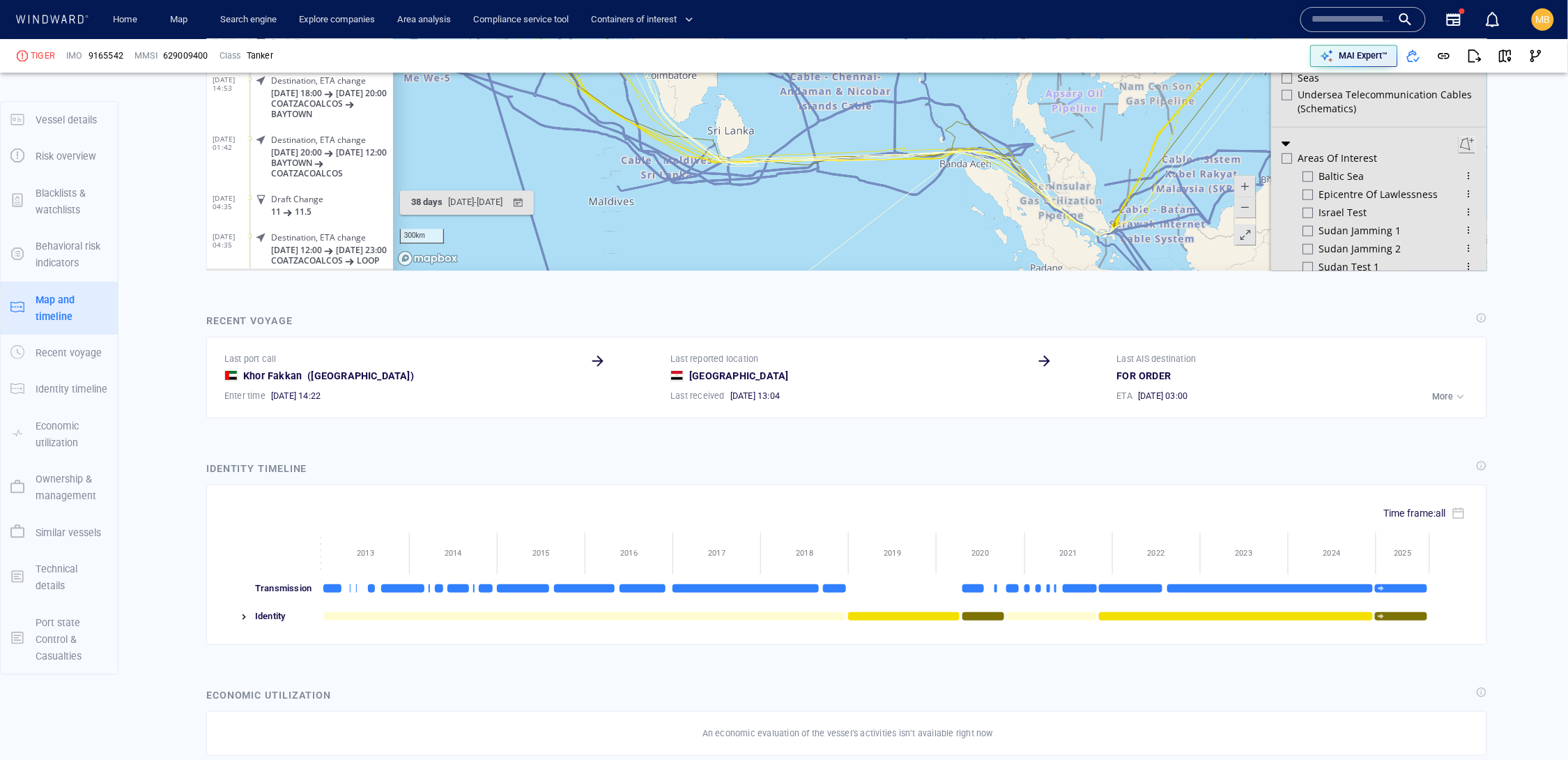
drag, startPoint x: 873, startPoint y: 103, endPoint x: 973, endPoint y: 59, distance: 109.3
click at [971, 59] on canvas "Map" at bounding box center [940, 54] width 1095 height 432
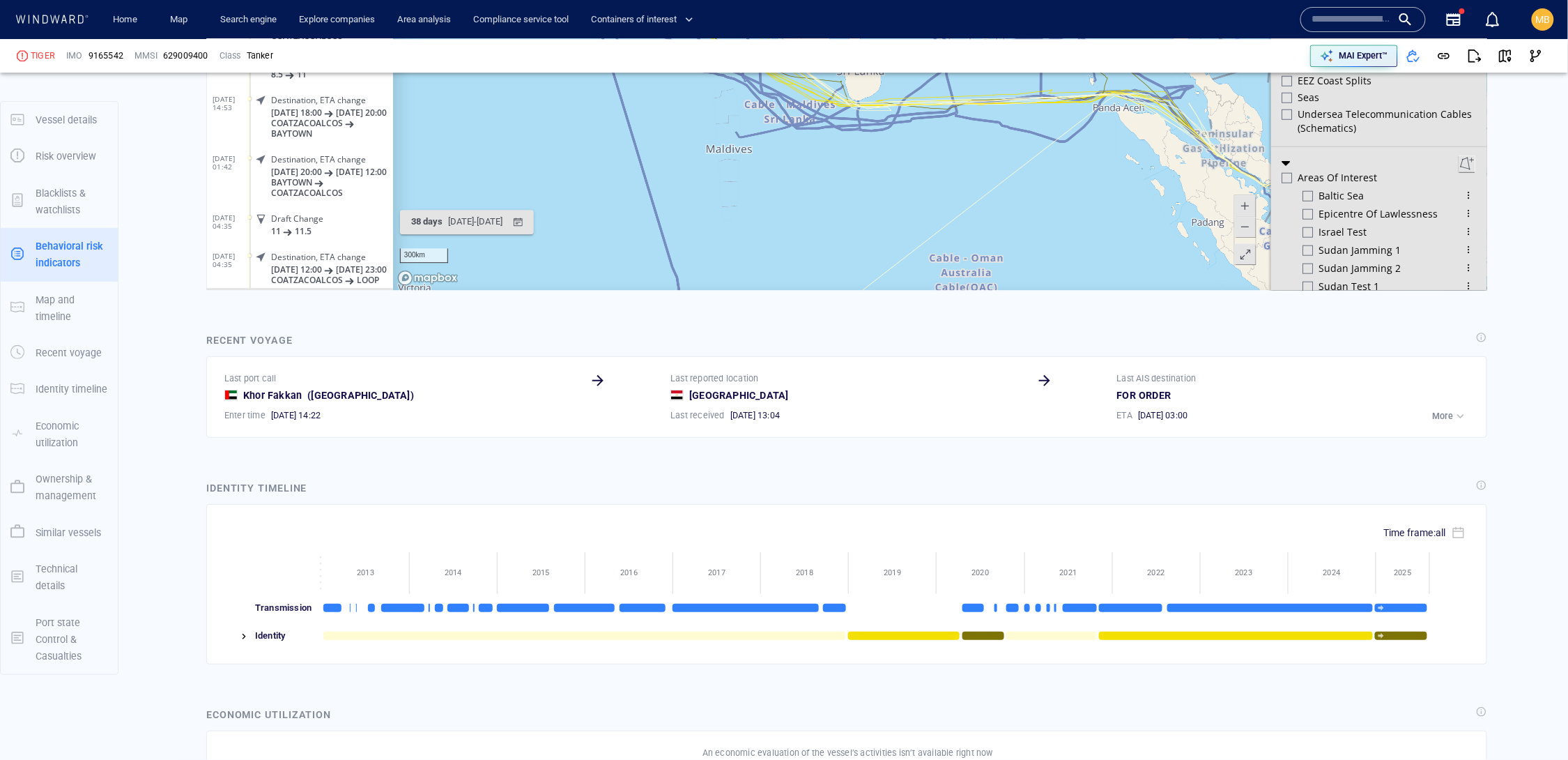
scroll to position [268, 0]
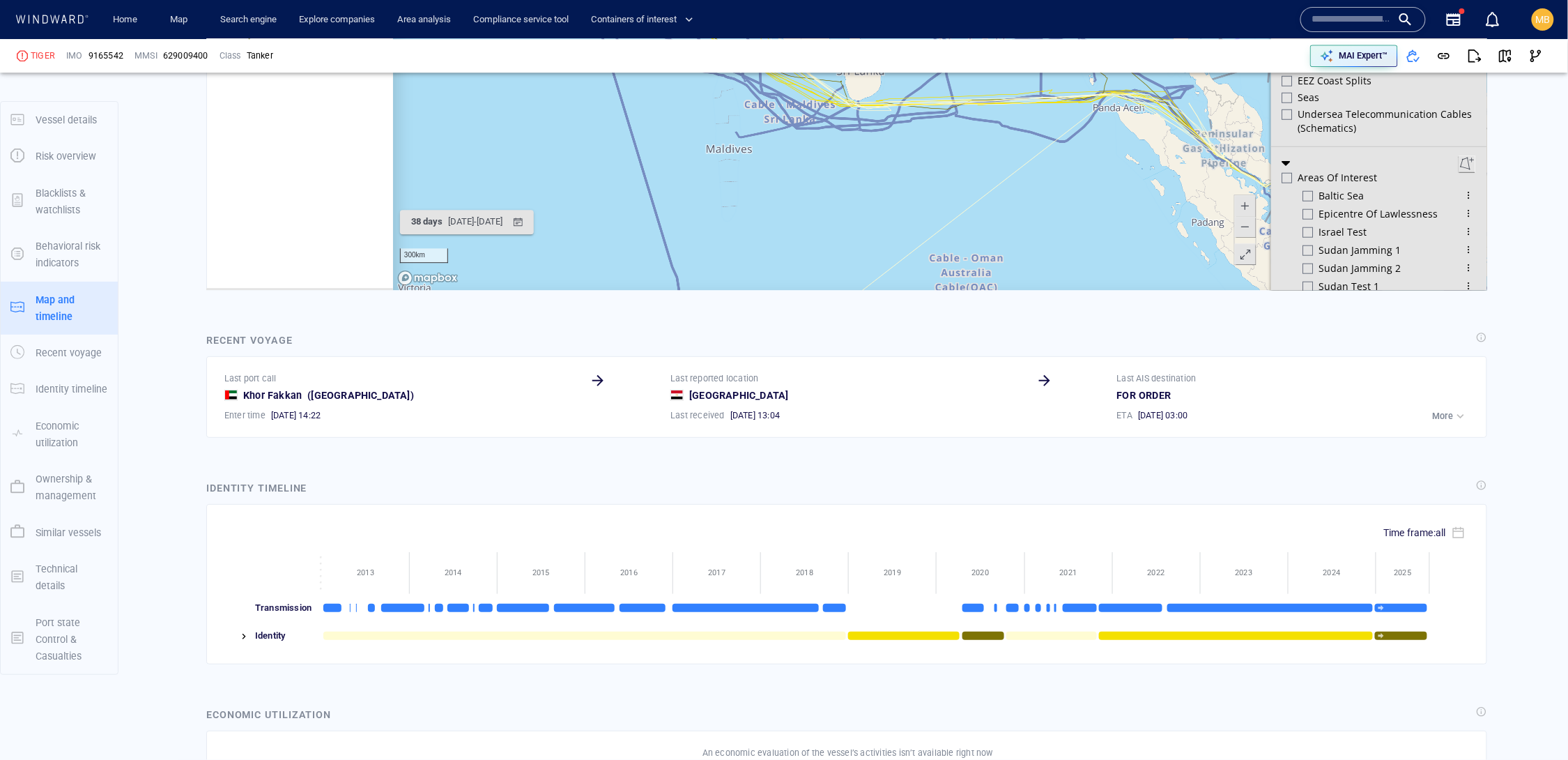
scroll to position [218, 0]
click at [505, 214] on div "05/07/2025 - 13/08/2025" at bounding box center [474, 222] width 60 height 21
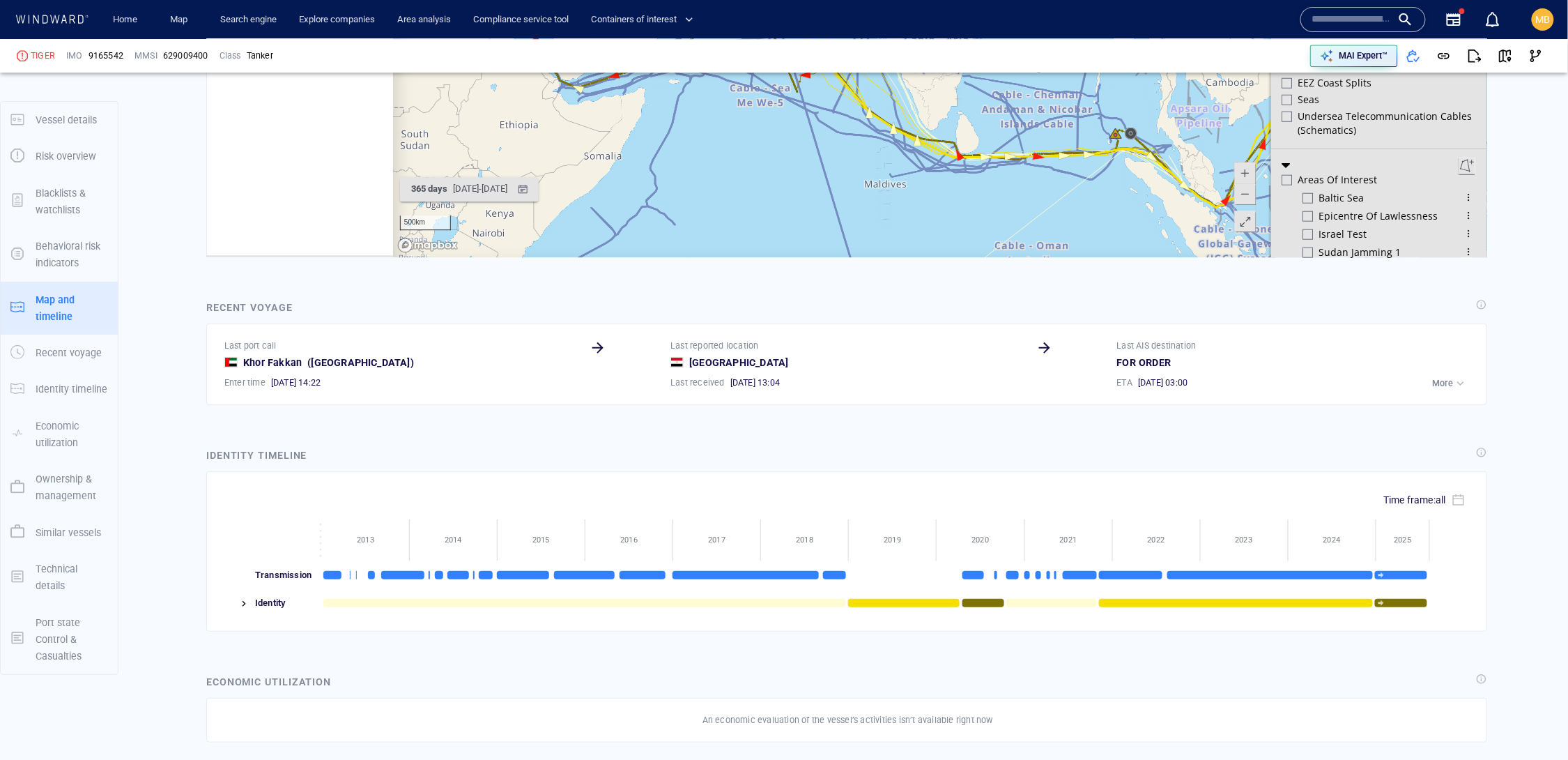
scroll to position [178, 0]
